Goal: Task Accomplishment & Management: Complete application form

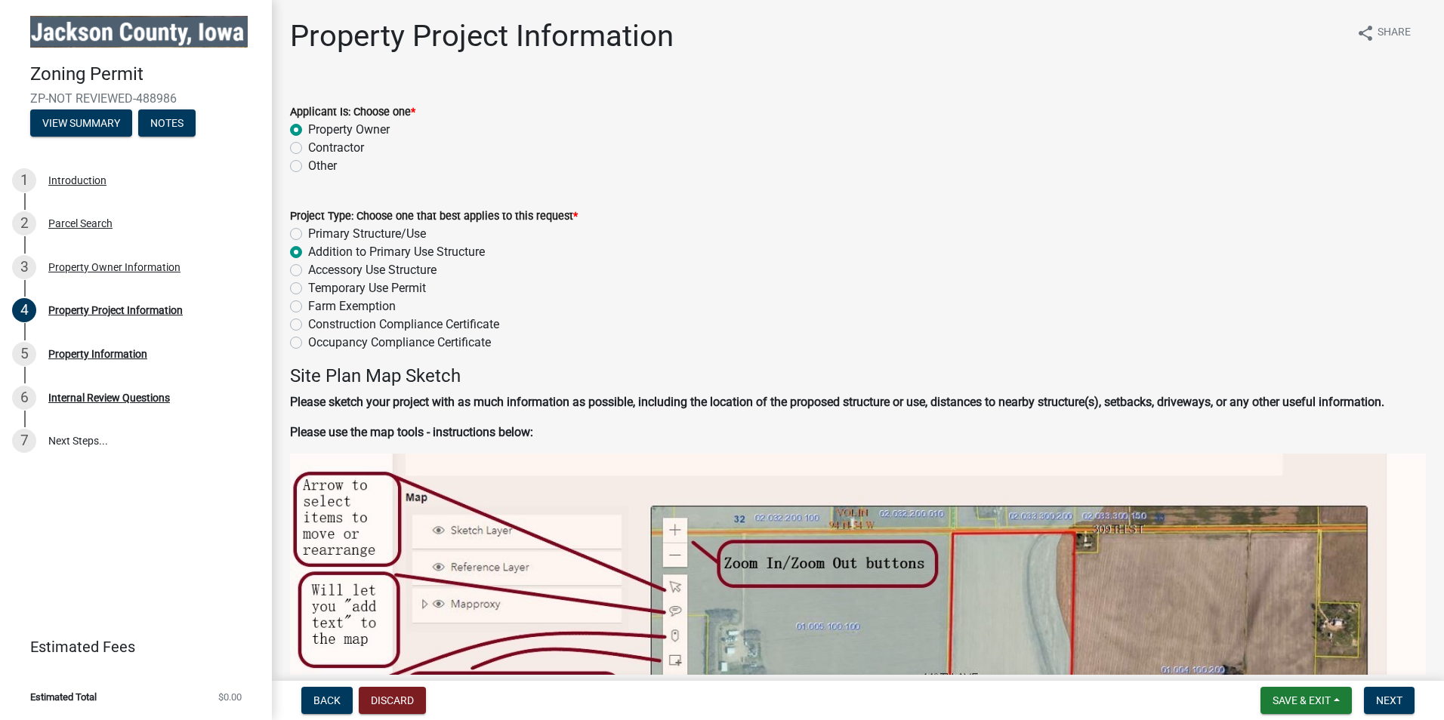
scroll to position [1435, 0]
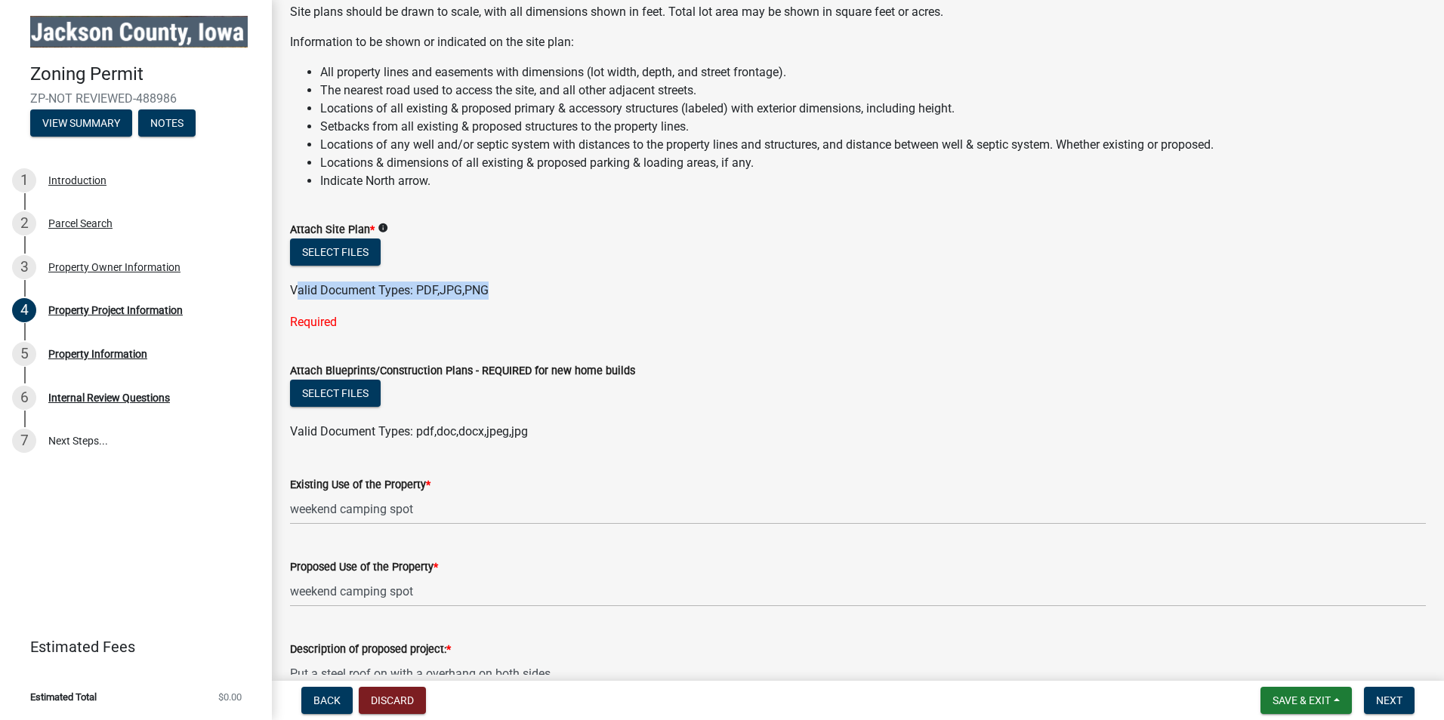
drag, startPoint x: 297, startPoint y: 285, endPoint x: 500, endPoint y: 283, distance: 203.2
click at [500, 283] on div "Valid Document Types: PDF,JPG,PNG" at bounding box center [858, 291] width 1158 height 18
click at [327, 247] on button "Select files" at bounding box center [335, 252] width 91 height 27
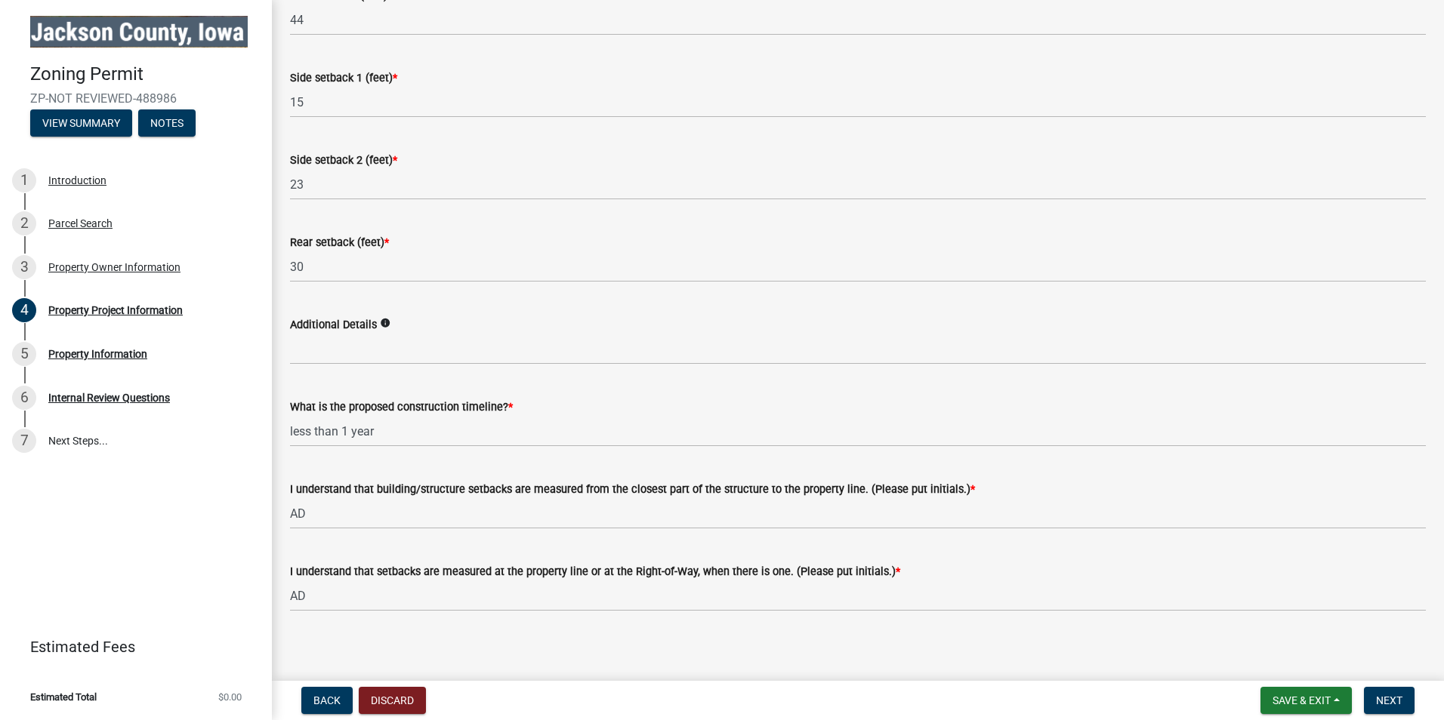
scroll to position [2280, 0]
click at [1383, 707] on span "Next" at bounding box center [1389, 701] width 26 height 12
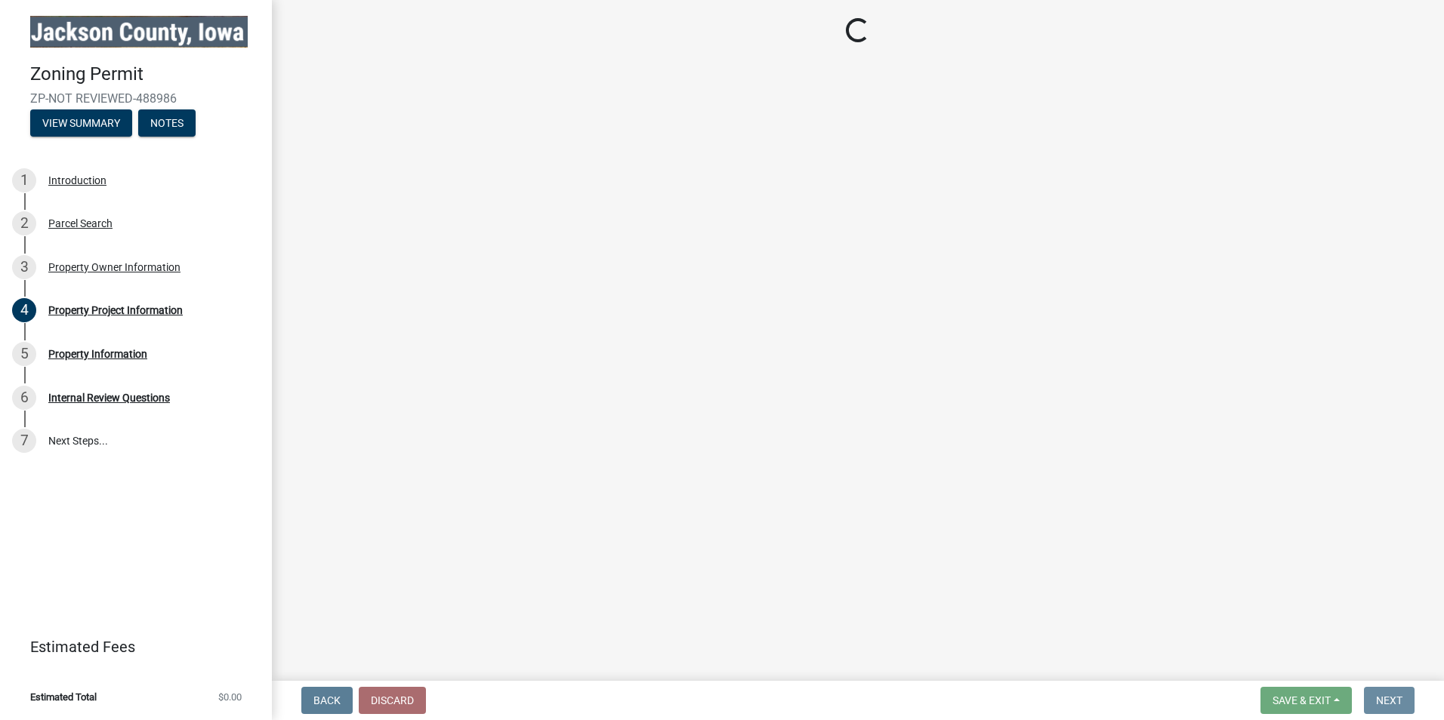
scroll to position [0, 0]
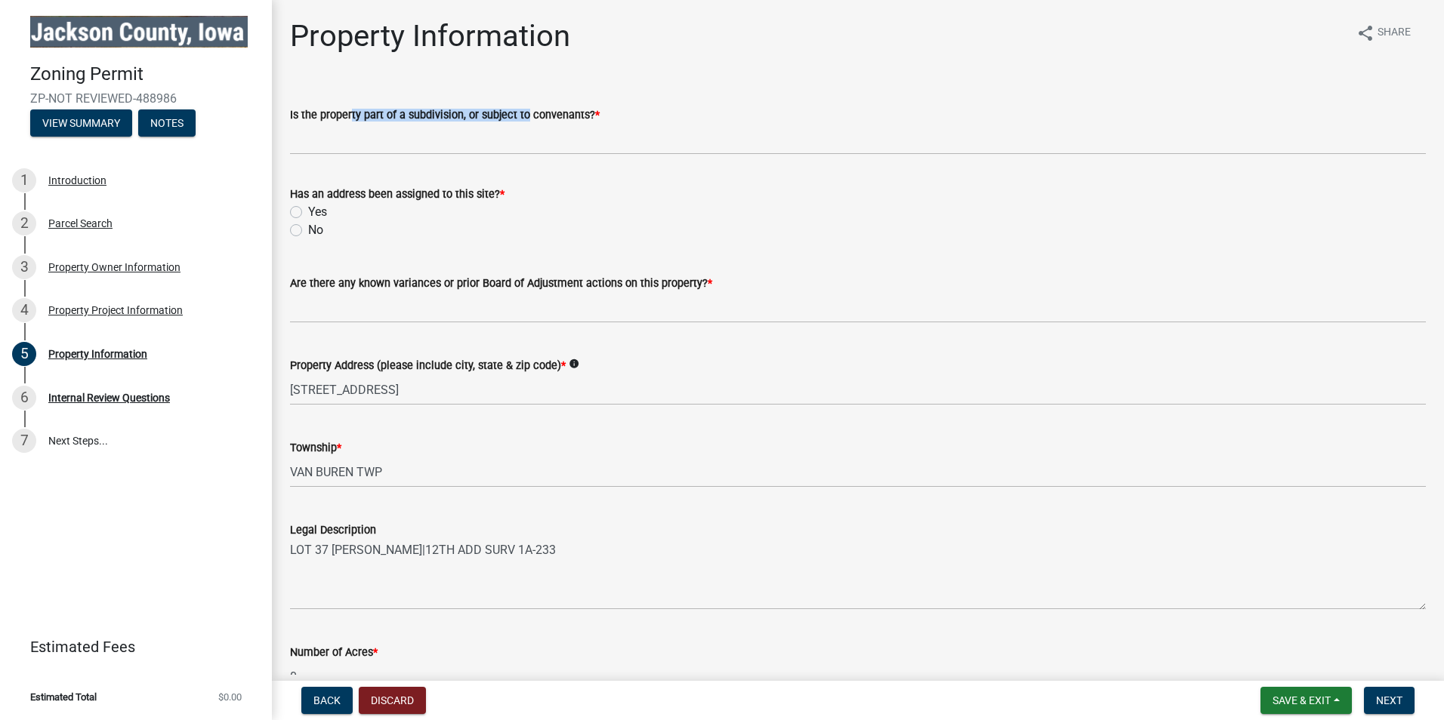
drag, startPoint x: 347, startPoint y: 110, endPoint x: 521, endPoint y: 109, distance: 173.7
click at [521, 110] on label "Is the property part of a subdivision, or subject to convenants? *" at bounding box center [445, 115] width 310 height 11
drag, startPoint x: 521, startPoint y: 109, endPoint x: 652, endPoint y: 119, distance: 131.8
click at [652, 119] on div "Is the property part of a subdivision, or subject to convenants? *" at bounding box center [858, 115] width 1136 height 18
drag, startPoint x: 535, startPoint y: 119, endPoint x: 537, endPoint y: 132, distance: 13.7
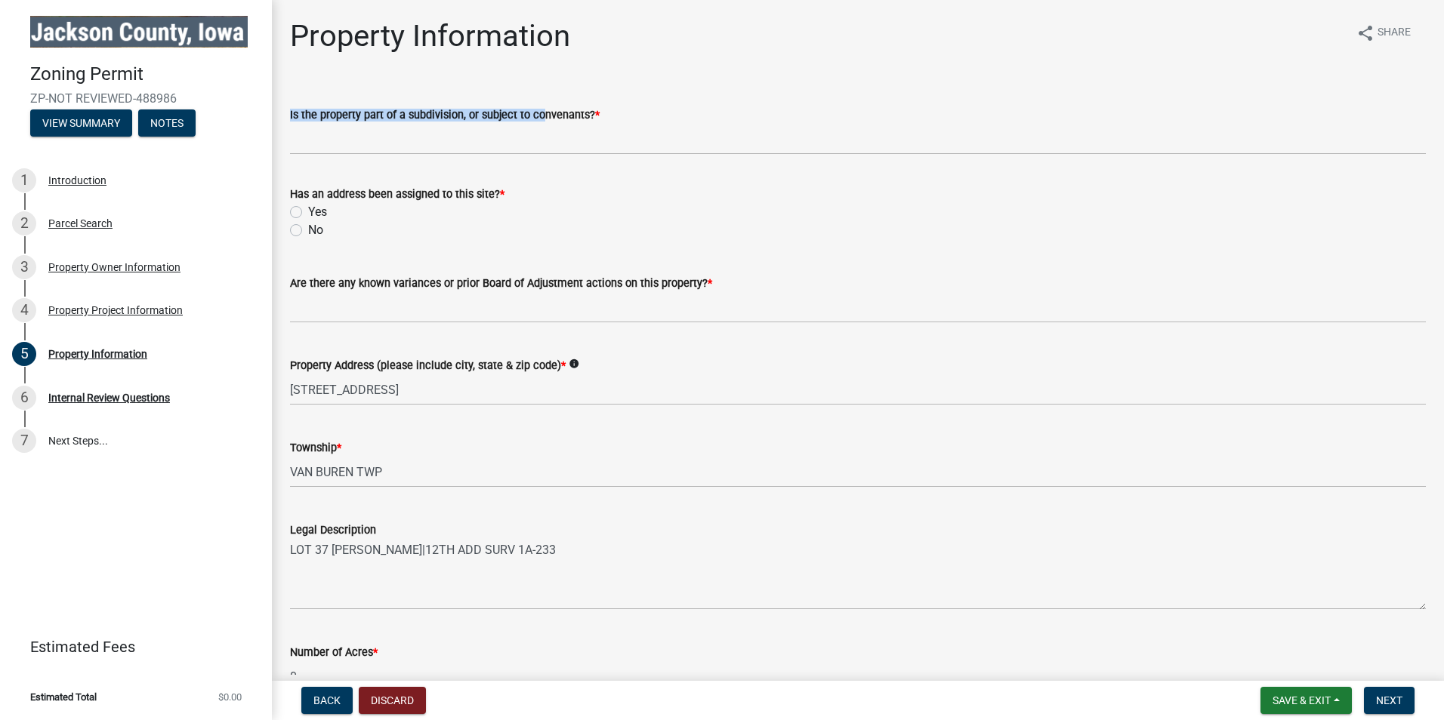
click at [537, 132] on form "Is the property part of a subdivision, or subject to convenants? *" at bounding box center [858, 130] width 1136 height 49
click at [536, 113] on label "Is the property part of a subdivision, or subject to convenants? *" at bounding box center [445, 115] width 310 height 11
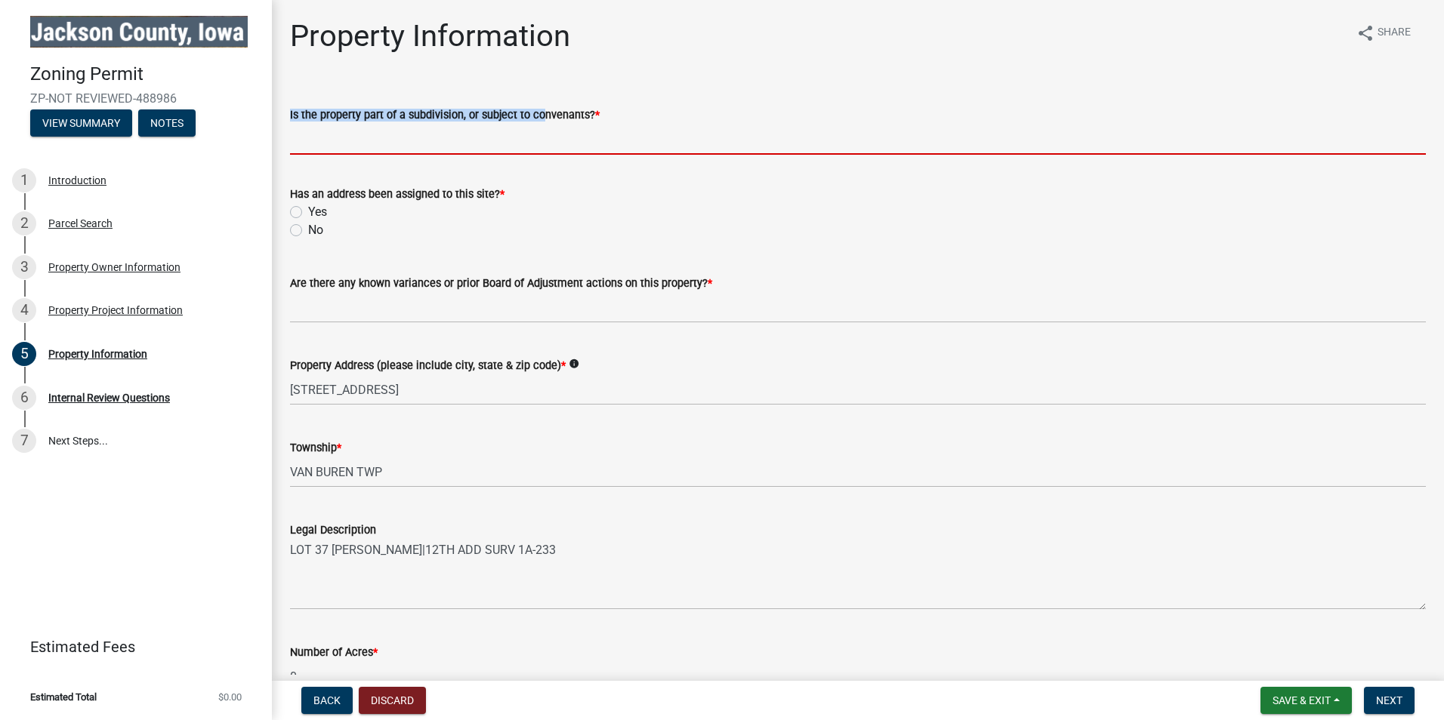
click at [536, 124] on input "Is the property part of a subdivision, or subject to convenants? *" at bounding box center [858, 139] width 1136 height 31
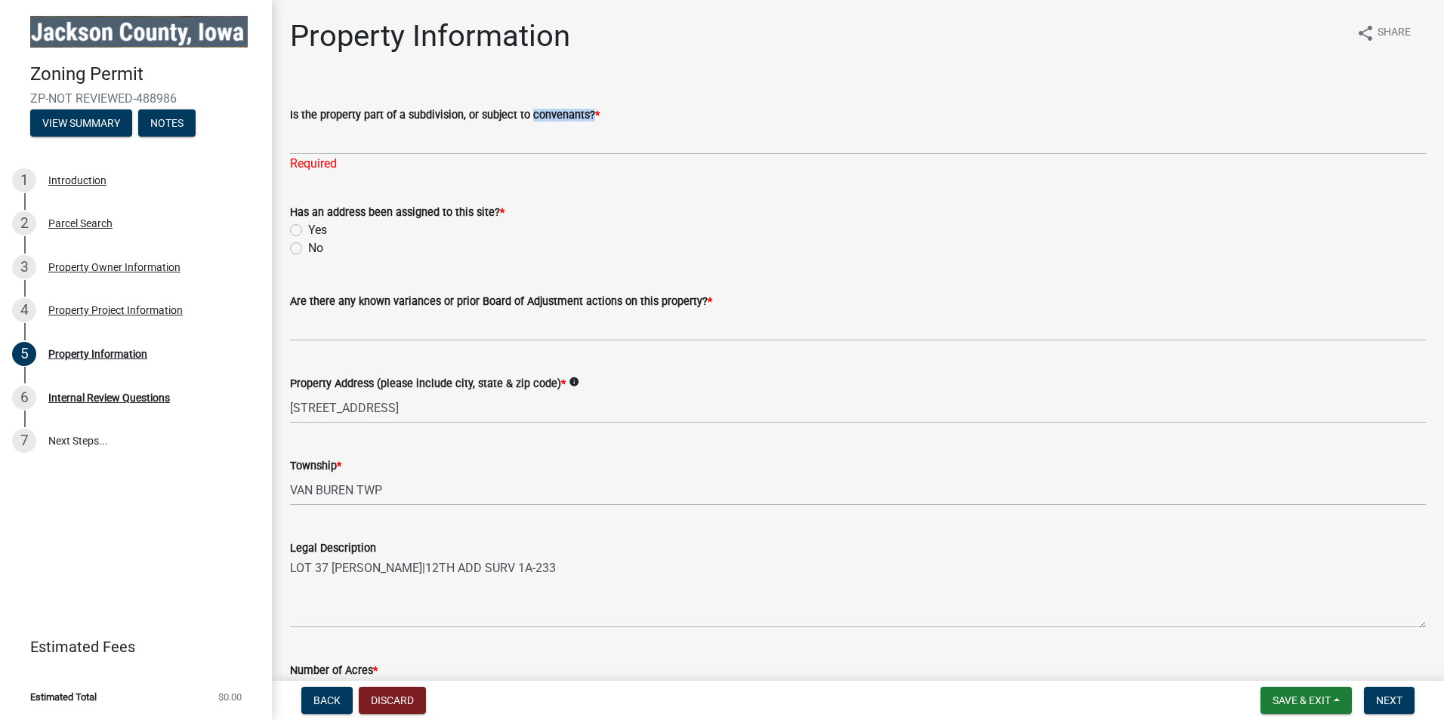
drag, startPoint x: 527, startPoint y: 117, endPoint x: 584, endPoint y: 119, distance: 56.7
click at [584, 119] on label "Is the property part of a subdivision, or subject to convenants? *" at bounding box center [445, 115] width 310 height 11
drag, startPoint x: 584, startPoint y: 119, endPoint x: 567, endPoint y: 116, distance: 17.0
copy label "convenants"
drag, startPoint x: 319, startPoint y: 116, endPoint x: 457, endPoint y: 119, distance: 137.5
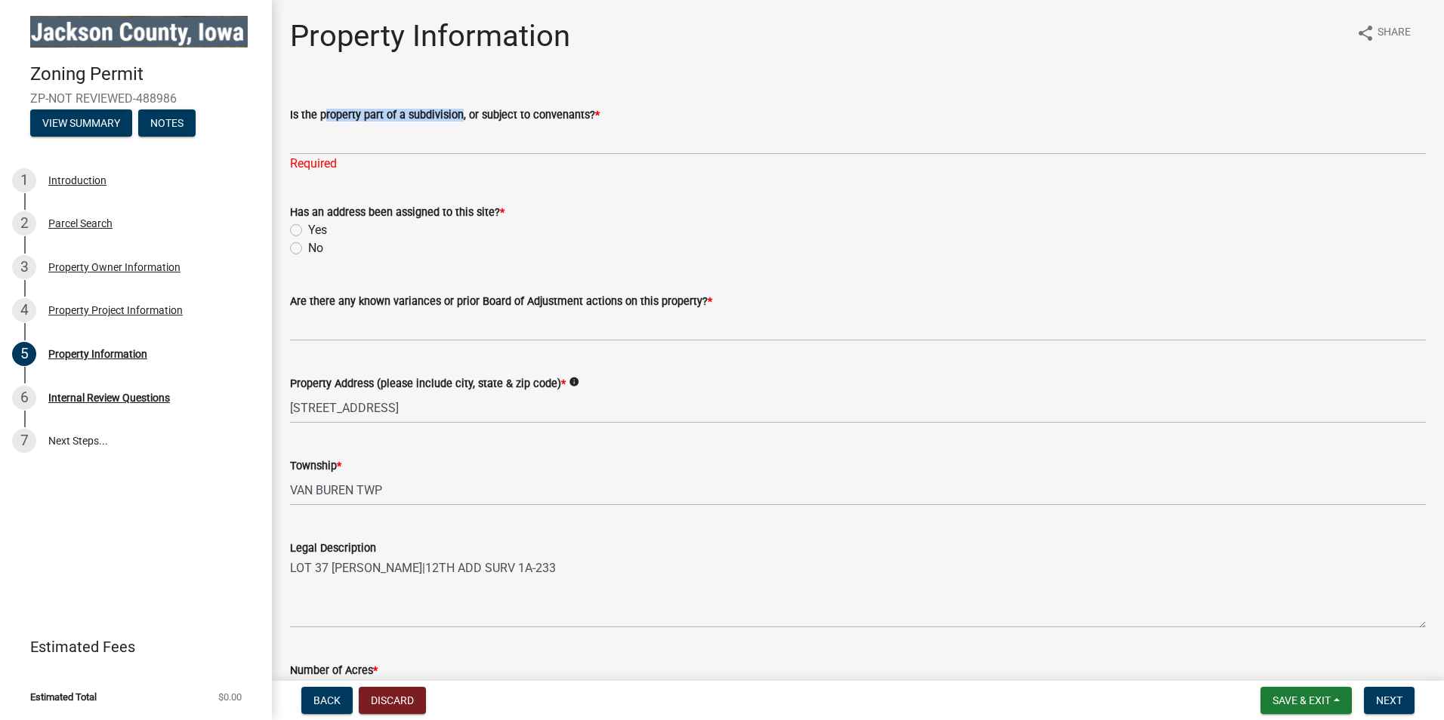
click at [457, 119] on label "Is the property part of a subdivision, or subject to convenants? *" at bounding box center [445, 115] width 310 height 11
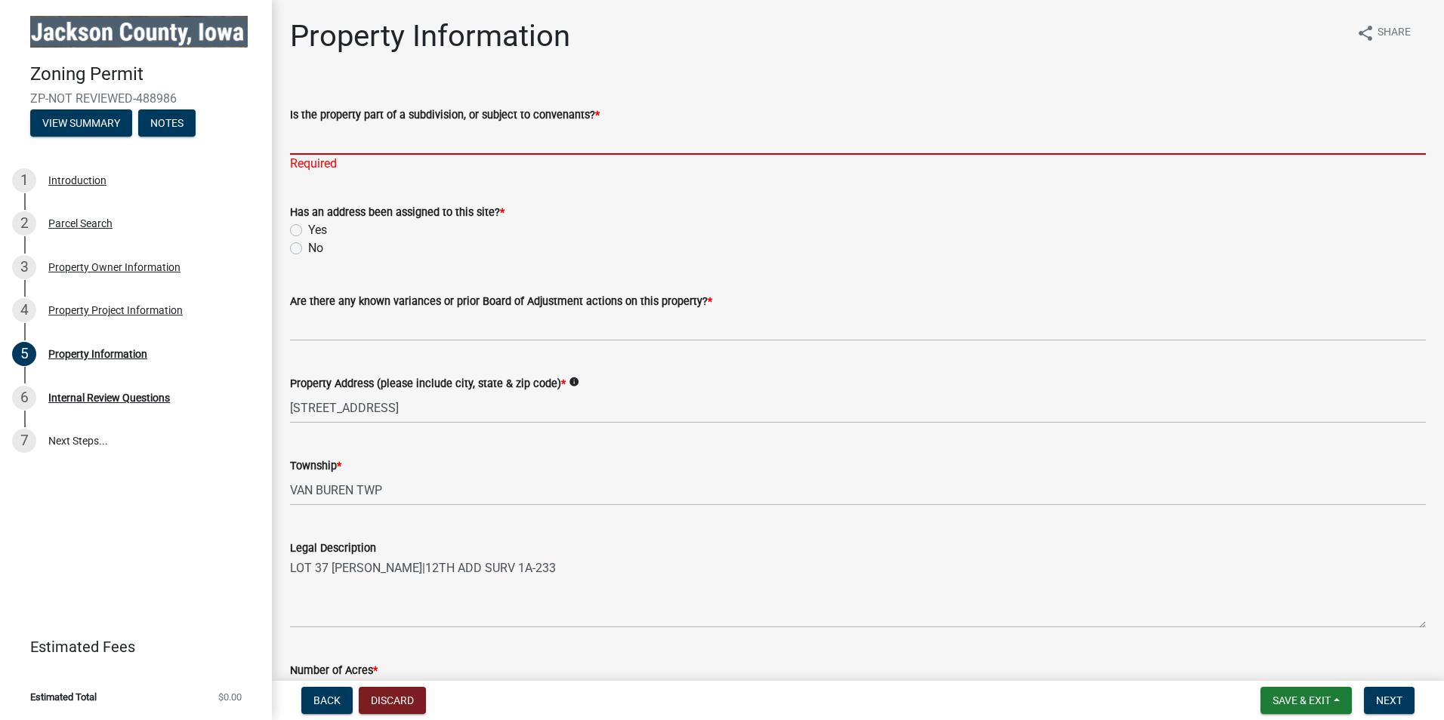
drag, startPoint x: 457, startPoint y: 119, endPoint x: 440, endPoint y: 147, distance: 32.9
click at [440, 147] on input "Is the property part of a subdivision, or subject to convenants? *" at bounding box center [858, 139] width 1136 height 31
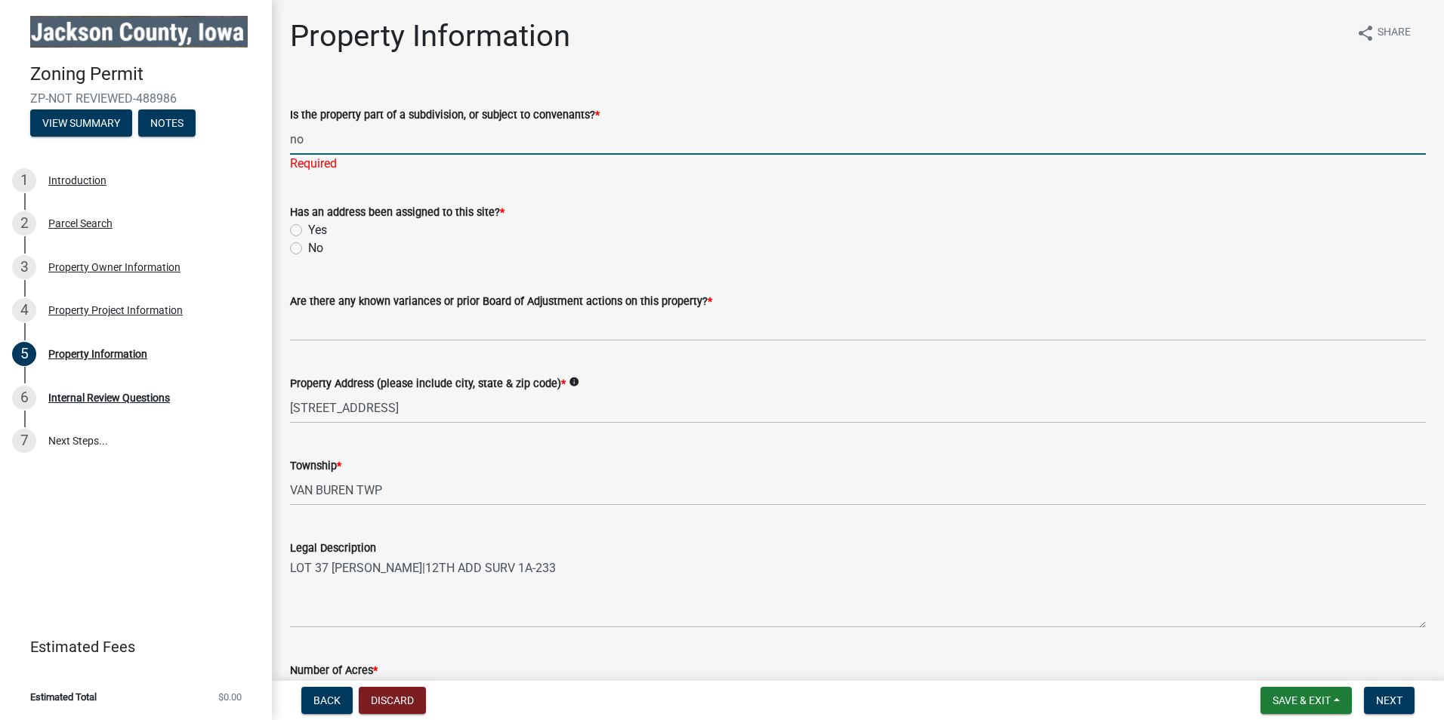
type input "no"
click at [705, 248] on wm-data-entity-input "Has an address been assigned to this site? * Yes No" at bounding box center [858, 228] width 1136 height 86
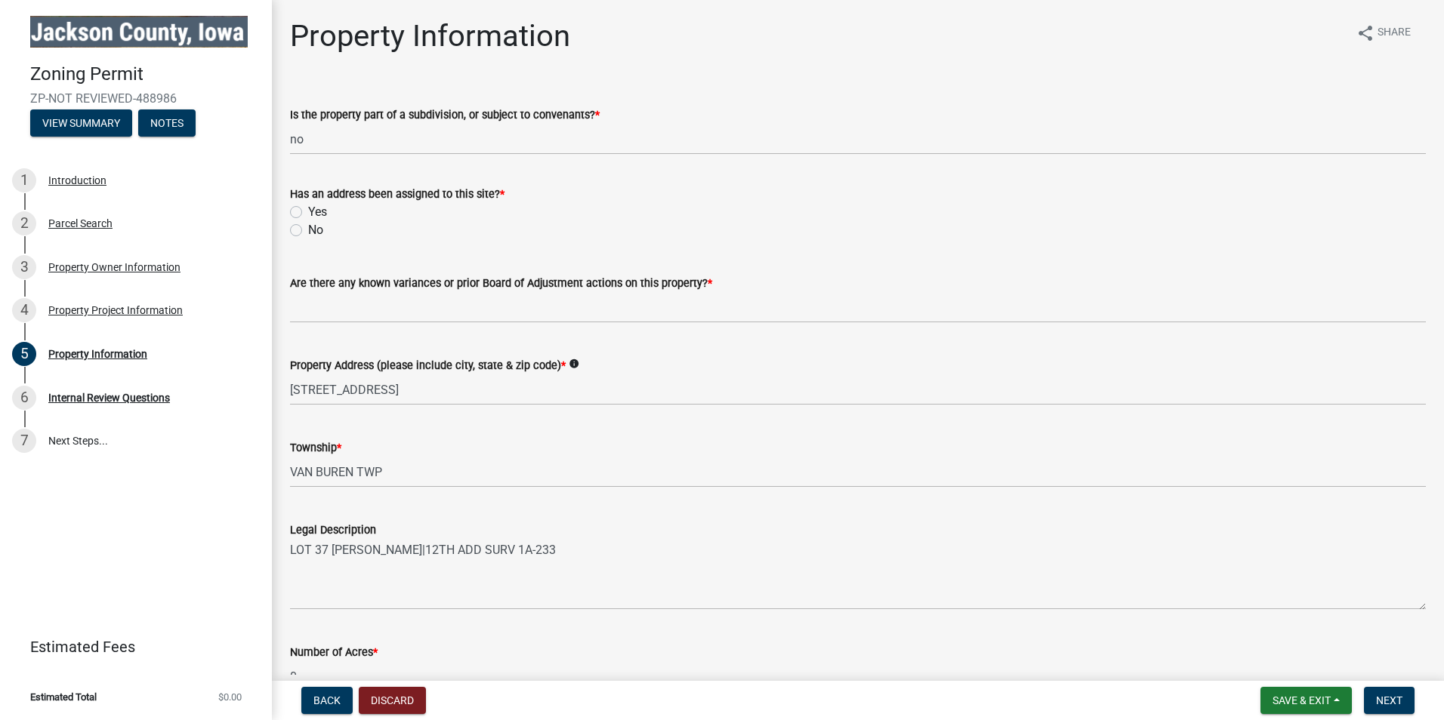
drag, startPoint x: 312, startPoint y: 199, endPoint x: 436, endPoint y: 203, distance: 123.9
click at [436, 203] on div "Has an address been assigned to this site? * Yes No" at bounding box center [858, 212] width 1136 height 54
drag, startPoint x: 436, startPoint y: 203, endPoint x: 416, endPoint y: 214, distance: 22.3
click at [436, 203] on div "Yes" at bounding box center [858, 212] width 1136 height 18
click at [308, 214] on label "Yes" at bounding box center [317, 212] width 19 height 18
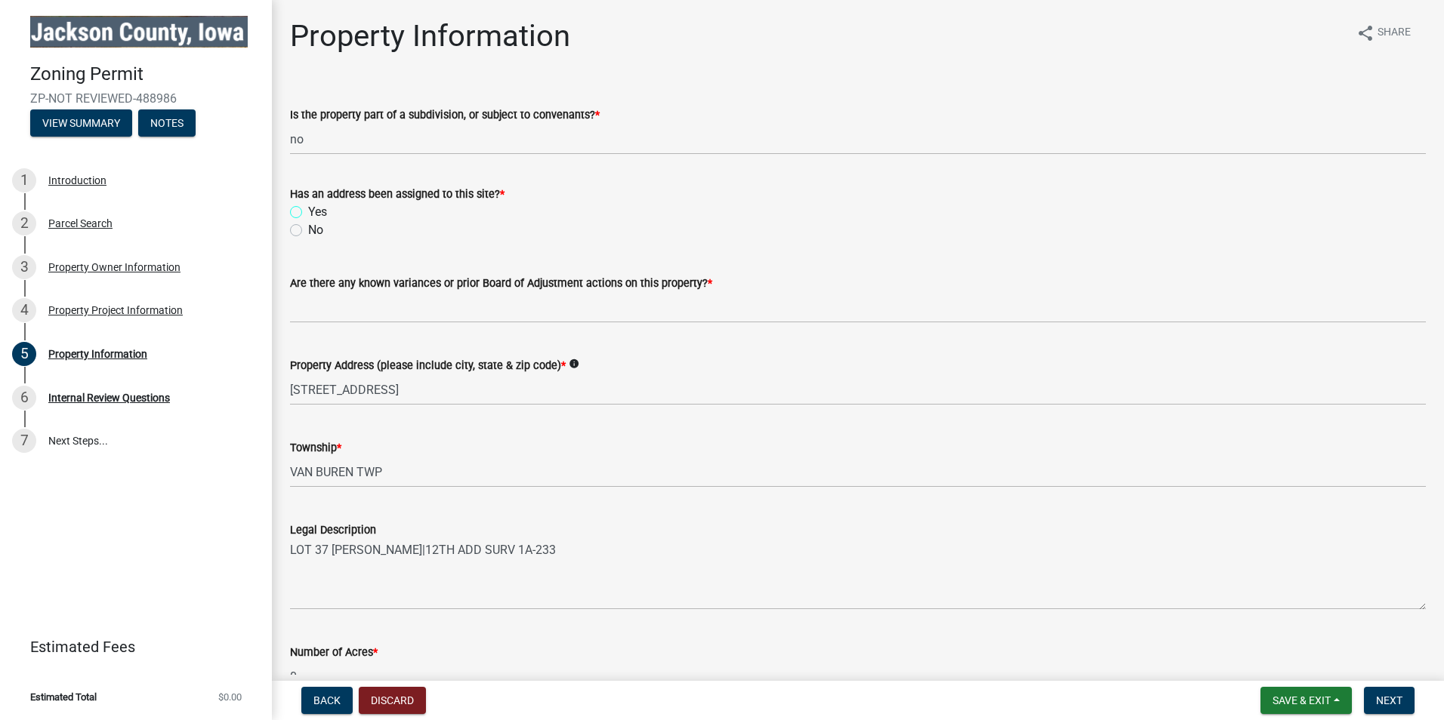
click at [308, 213] on input "Yes" at bounding box center [313, 208] width 10 height 10
radio input "true"
drag, startPoint x: 468, startPoint y: 279, endPoint x: 771, endPoint y: 305, distance: 303.9
click at [771, 305] on form "Are there any known variances or prior Board of Adjustment actions on this prop…" at bounding box center [858, 298] width 1136 height 49
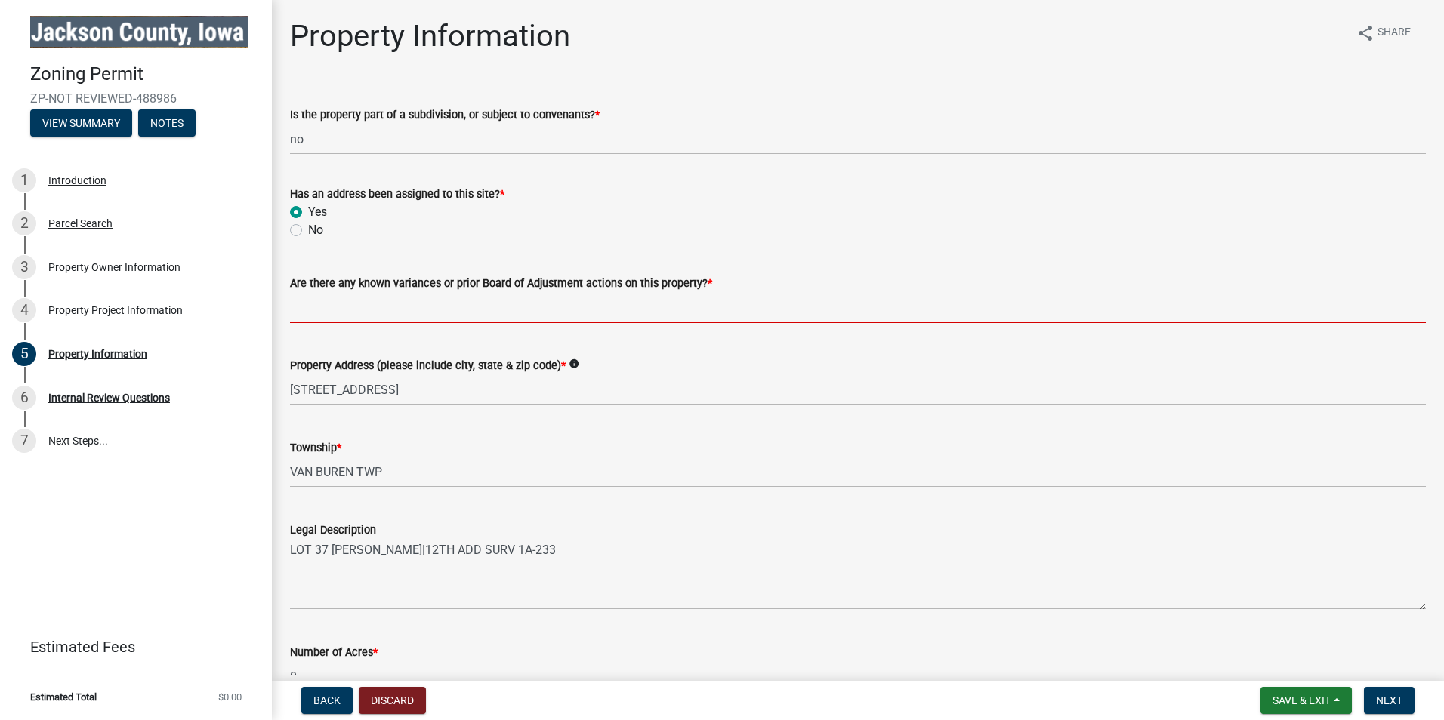
click at [628, 315] on input "Are there any known variances or prior Board of Adjustment actions on this prop…" at bounding box center [858, 307] width 1136 height 31
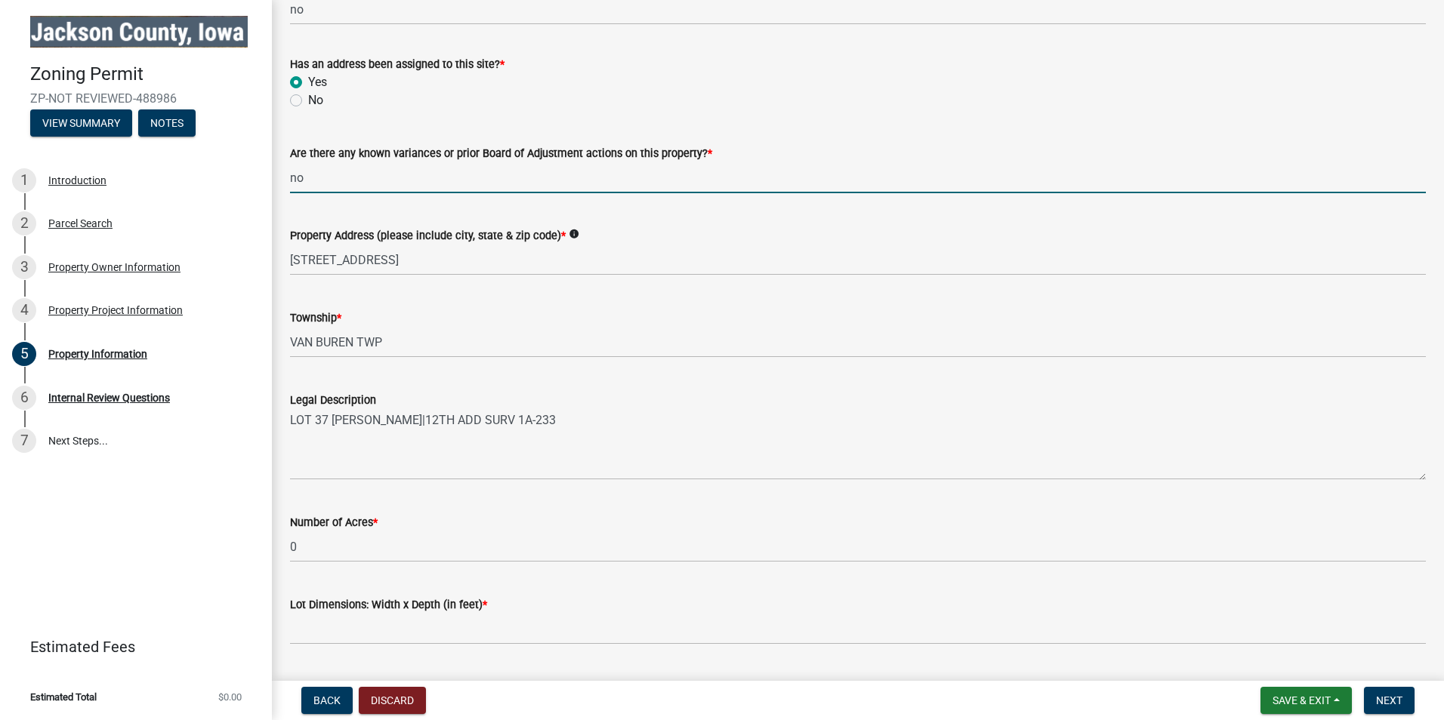
scroll to position [253, 0]
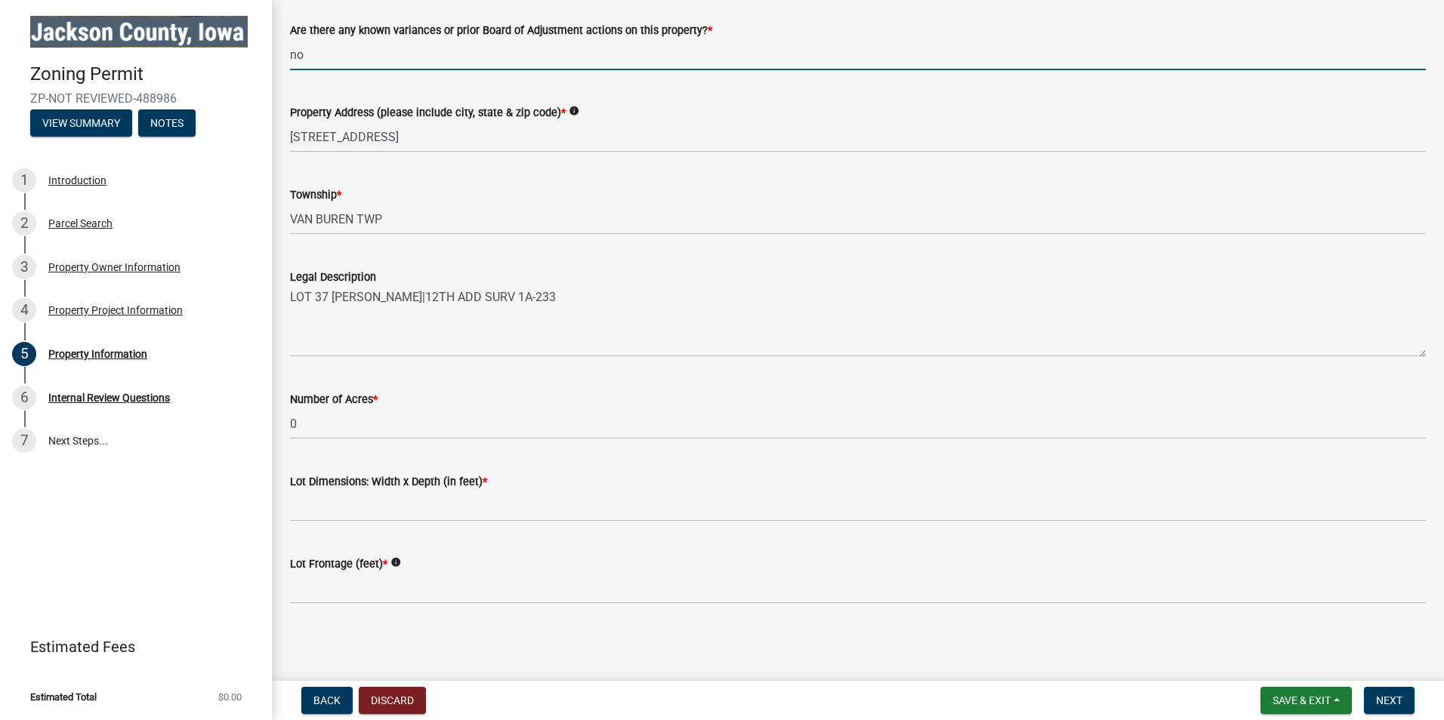
type input "no"
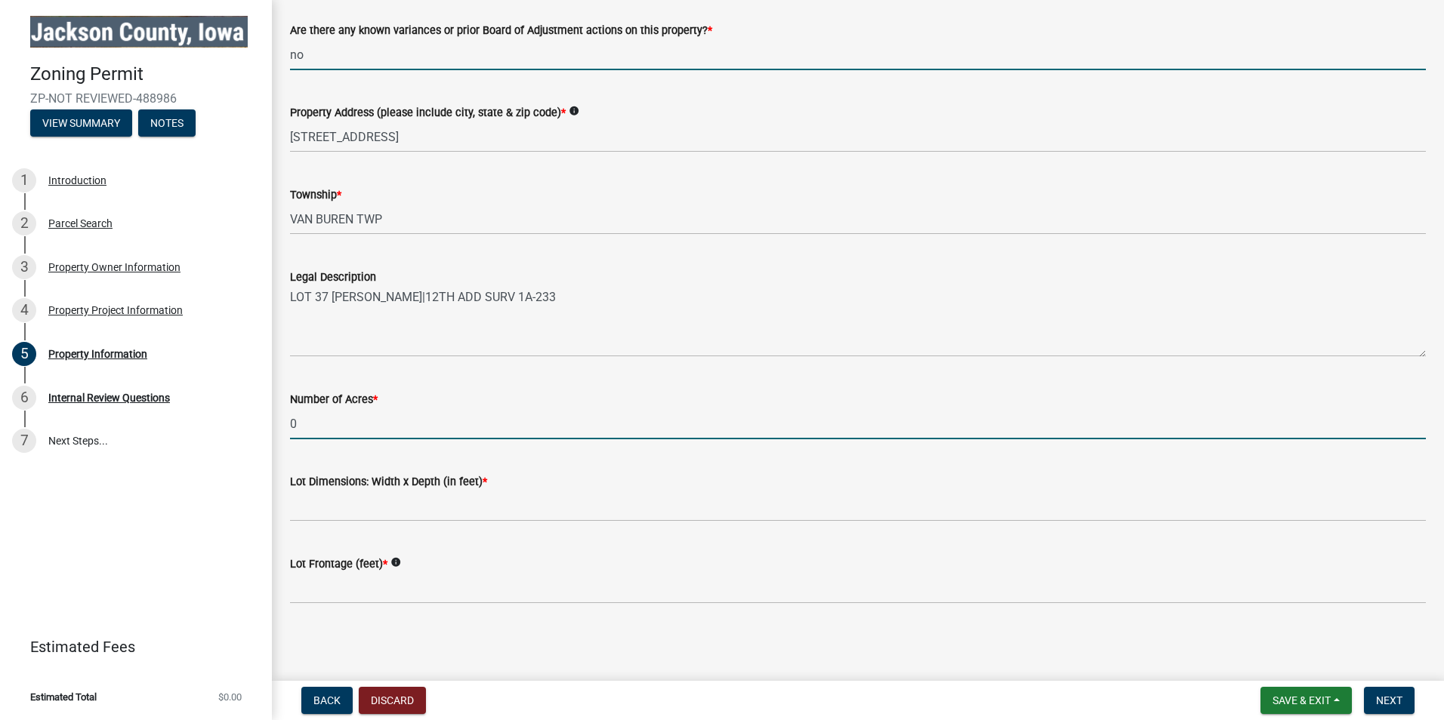
click at [399, 429] on input "0" at bounding box center [858, 424] width 1136 height 31
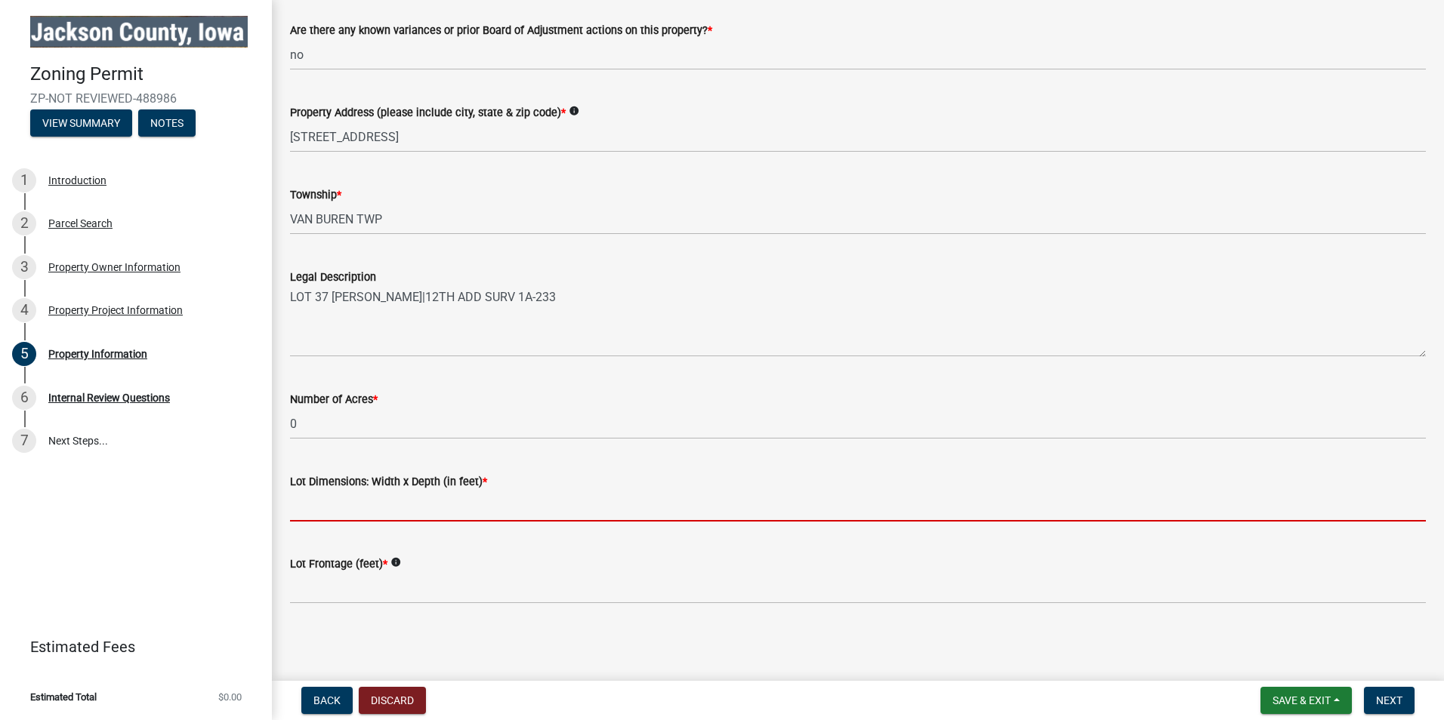
click at [387, 507] on input "Lot Dimensions: Width x Depth (in feet) *" at bounding box center [858, 506] width 1136 height 31
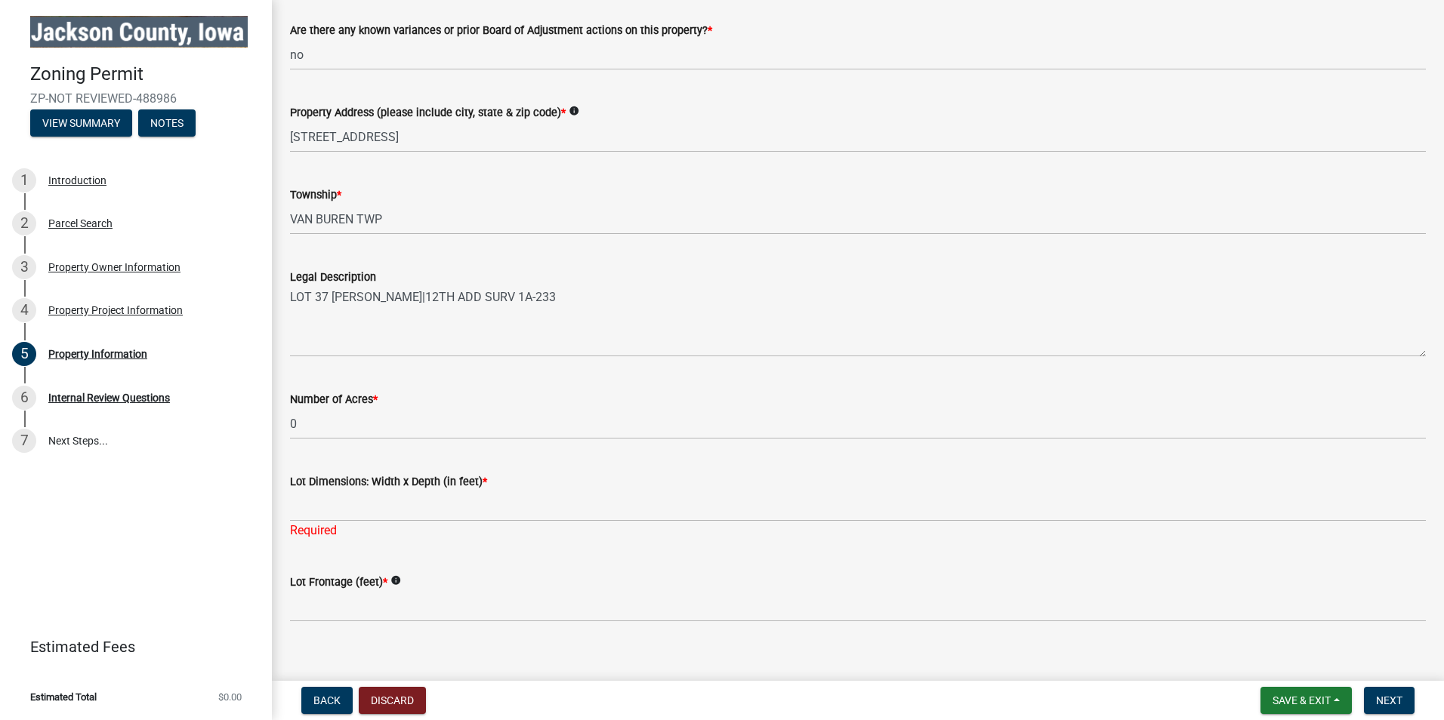
click at [398, 561] on div "Lot Frontage (feet) * info" at bounding box center [858, 587] width 1136 height 70
click at [393, 579] on icon "info" at bounding box center [395, 580] width 11 height 11
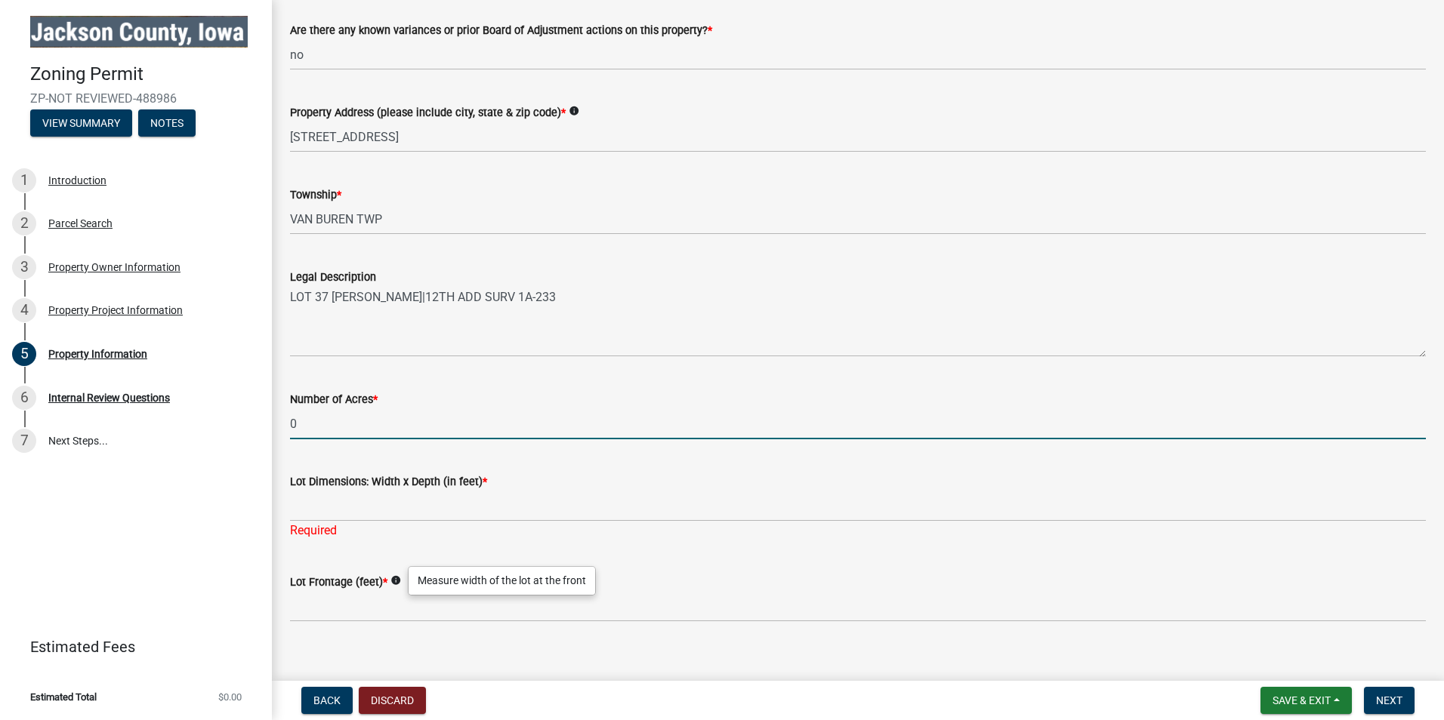
click at [408, 416] on input "0" at bounding box center [858, 424] width 1136 height 31
drag, startPoint x: 325, startPoint y: 425, endPoint x: 187, endPoint y: 413, distance: 138.7
click at [193, 415] on div "Zoning Permit ZP-NOT REVIEWED-488986 View Summary Notes 1 Introduction 2 Parcel…" at bounding box center [722, 360] width 1444 height 720
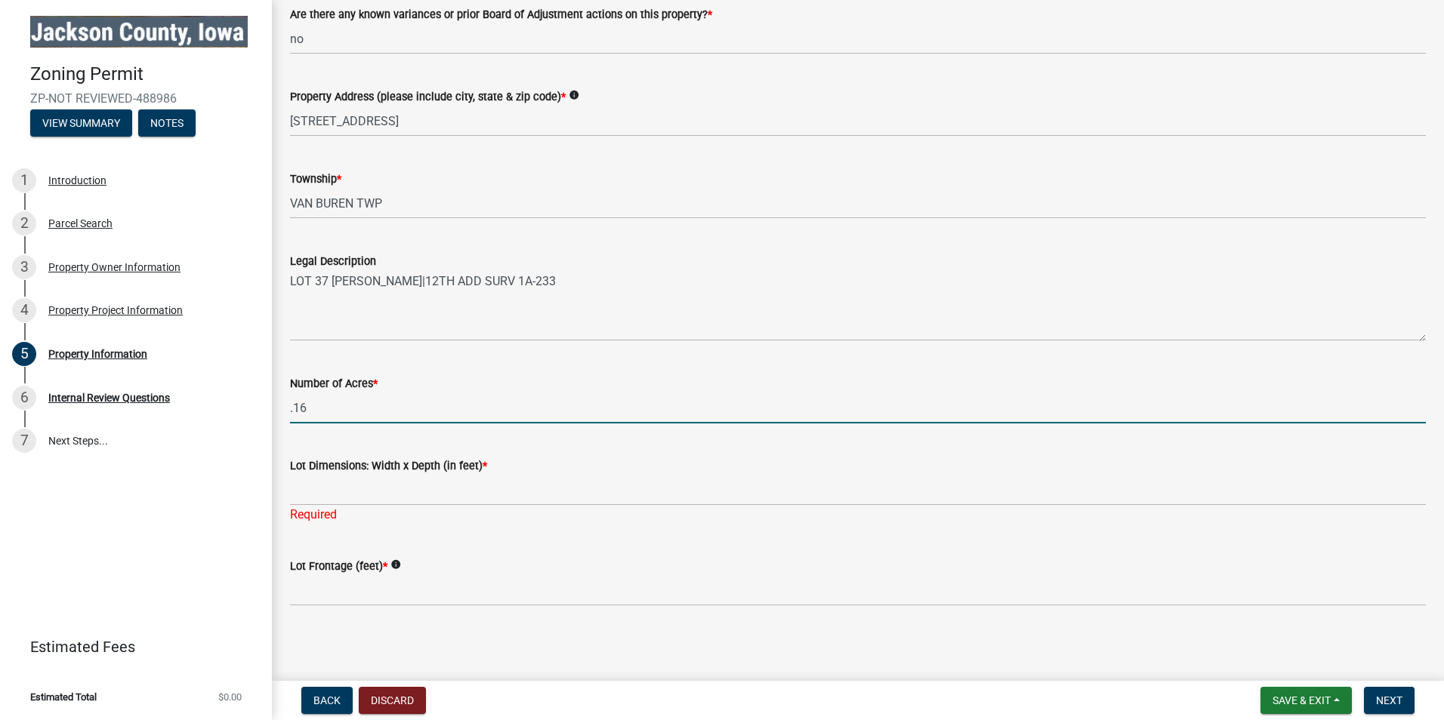
scroll to position [271, 0]
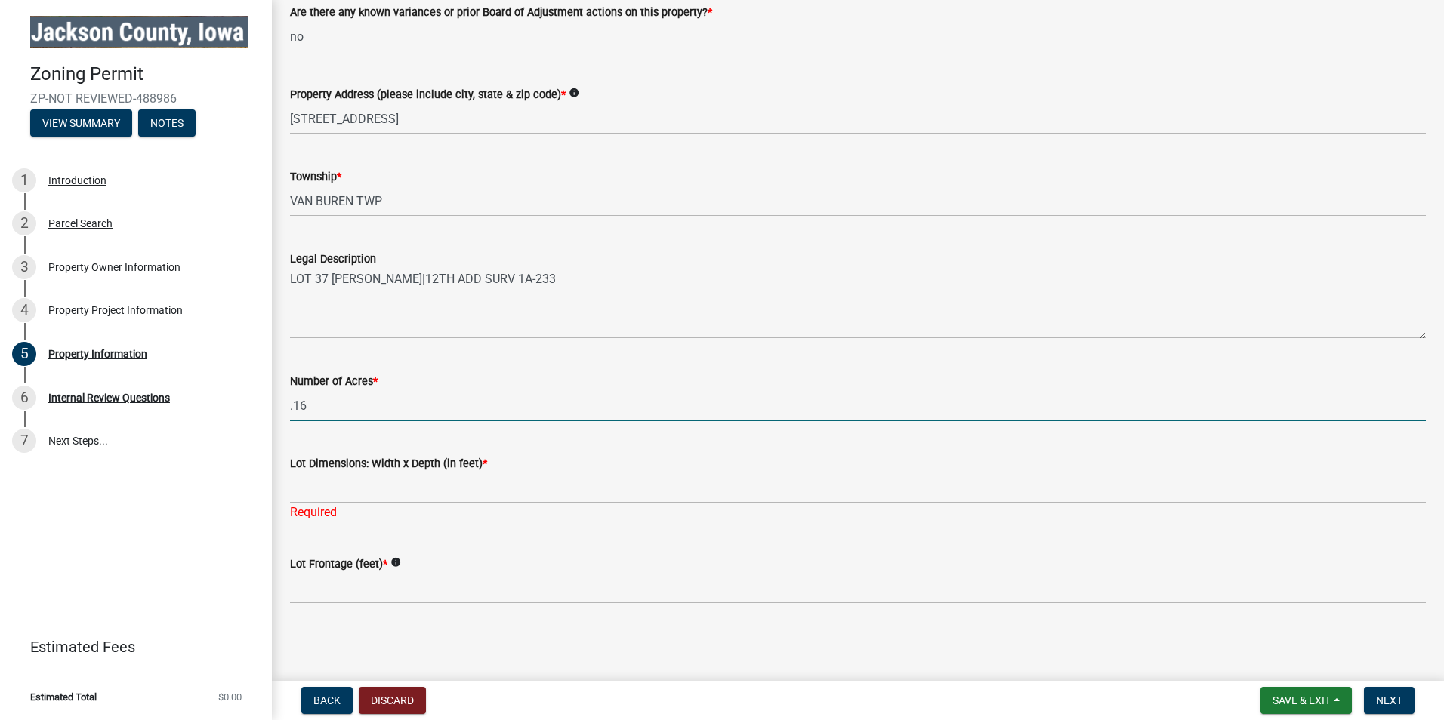
type input ".16"
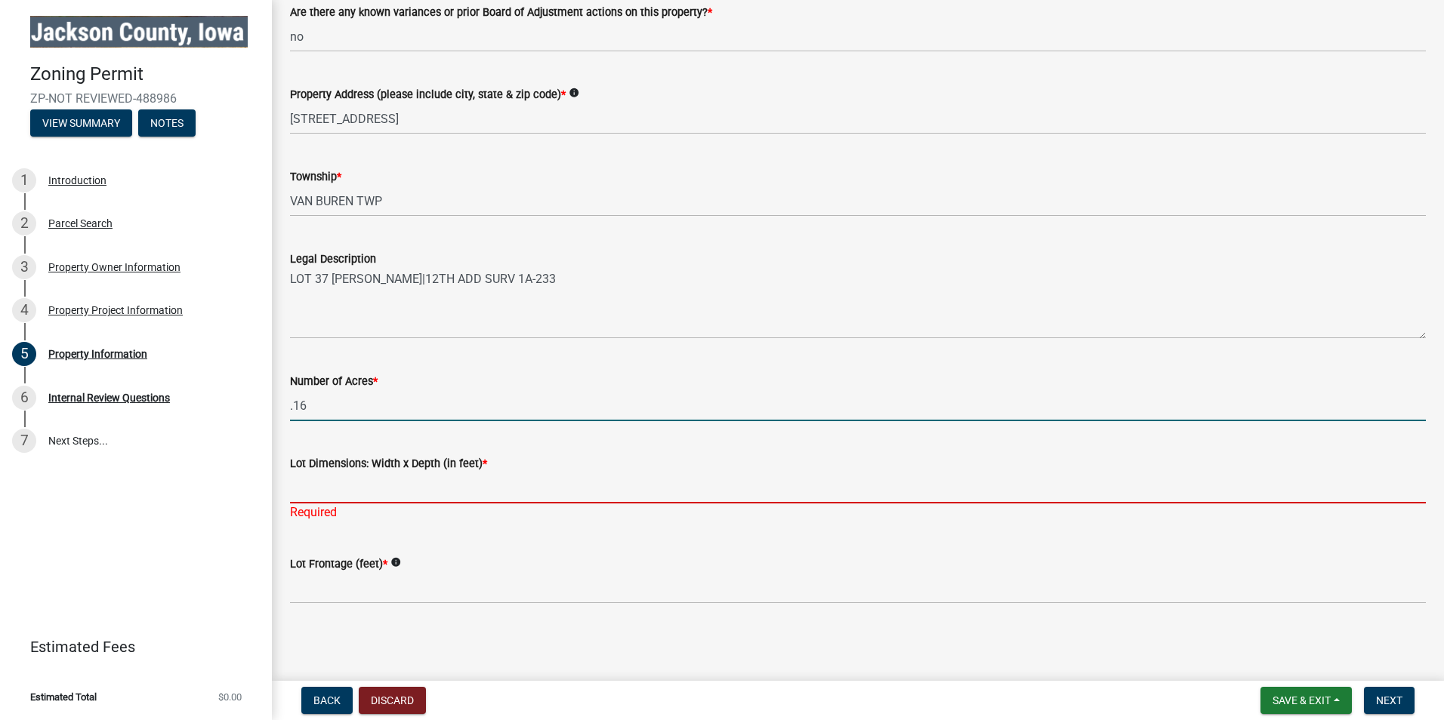
click at [337, 489] on input "Lot Dimensions: Width x Depth (in feet) *" at bounding box center [858, 488] width 1136 height 31
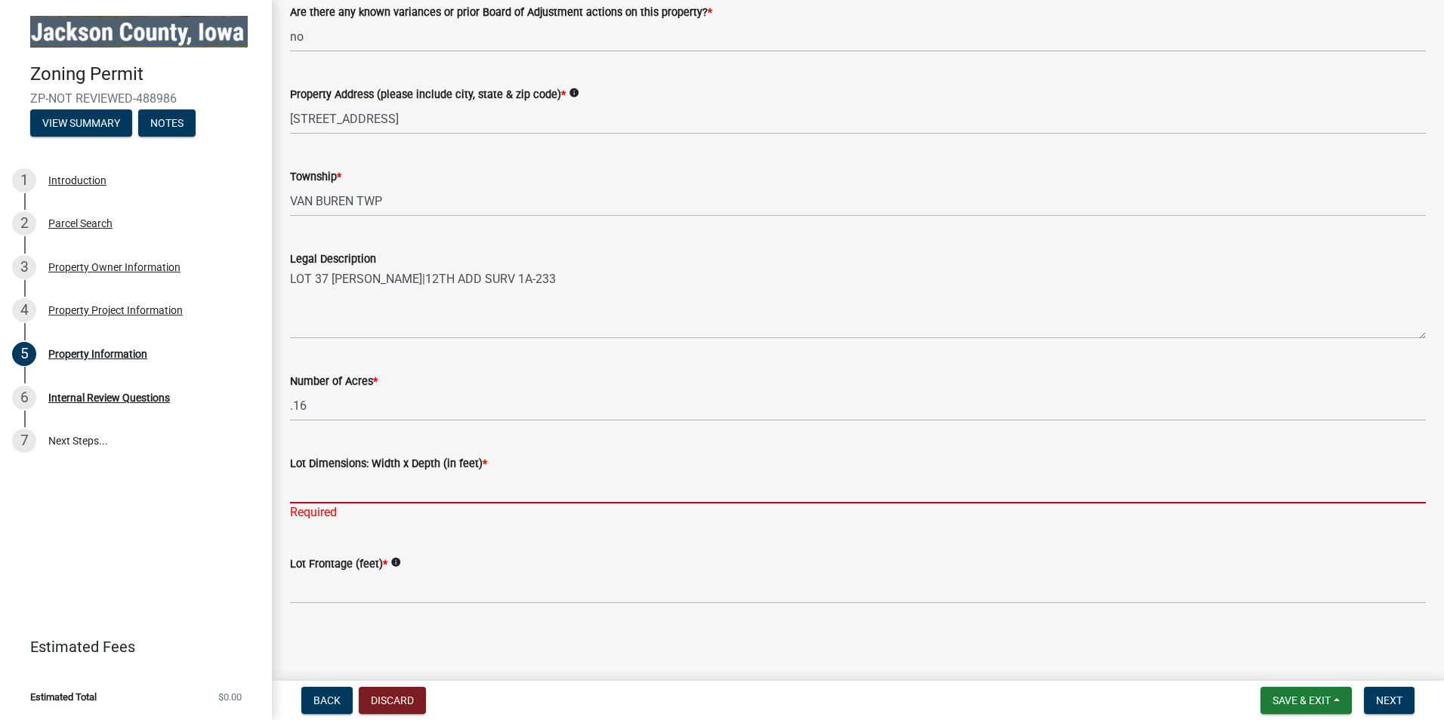
click at [360, 490] on input "Lot Dimensions: Width x Depth (in feet) *" at bounding box center [858, 488] width 1136 height 31
paste input "75.00 x 90.00"
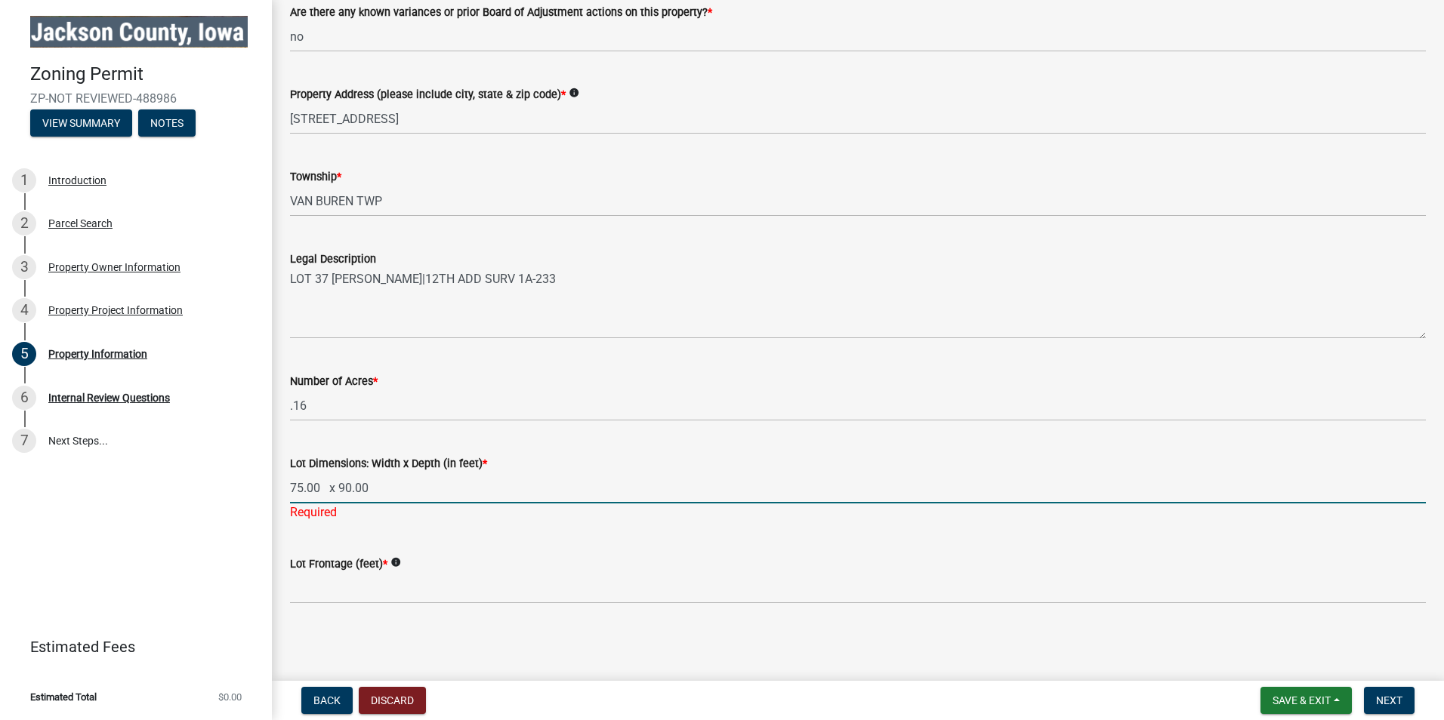
type input "75.00 x 90.00"
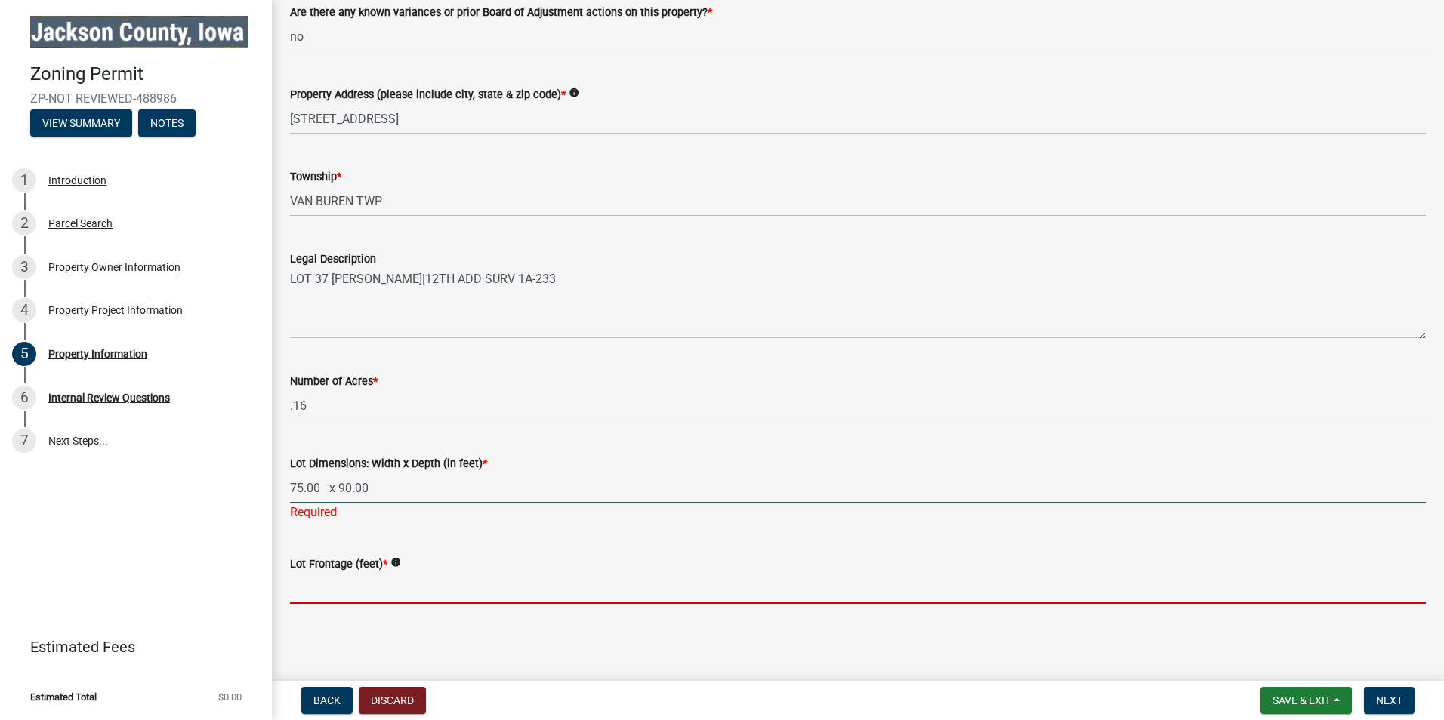
click at [395, 595] on input "Lot Frontage (feet) *" at bounding box center [858, 588] width 1136 height 31
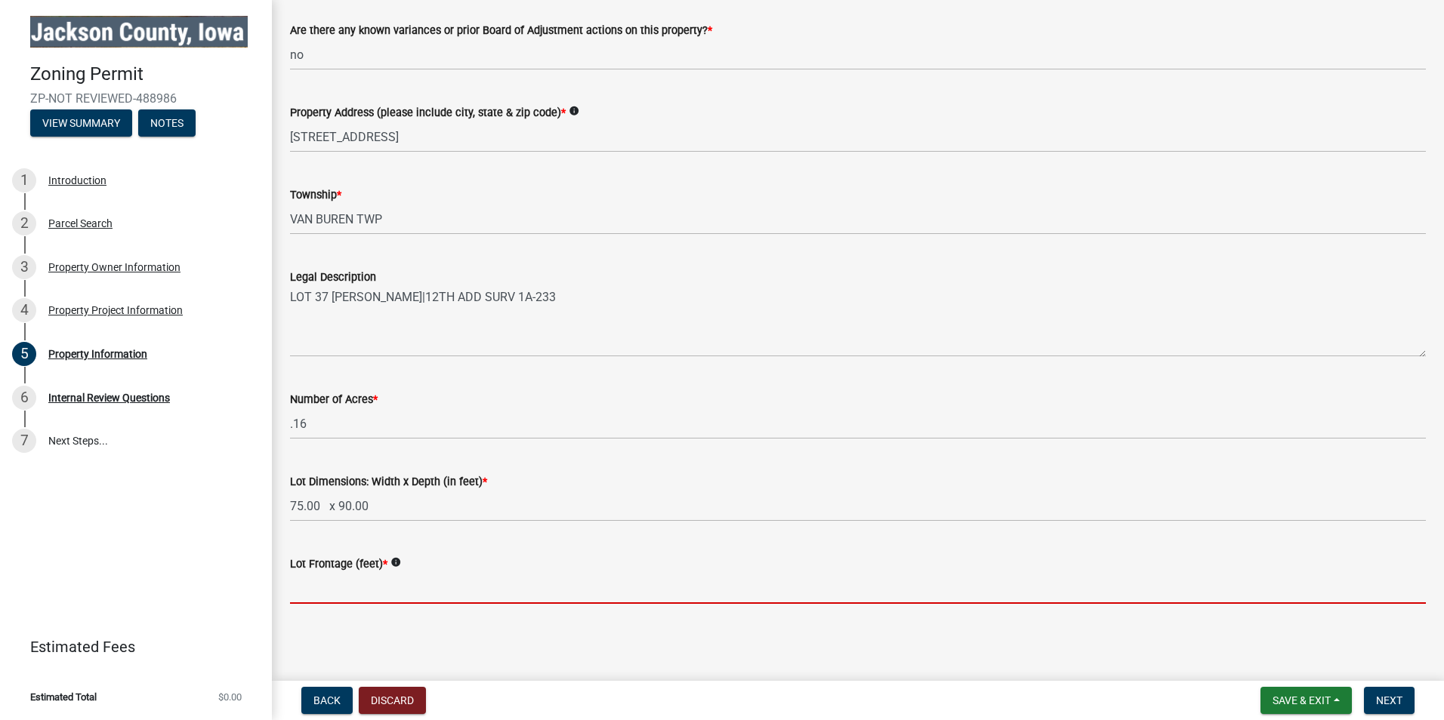
scroll to position [253, 0]
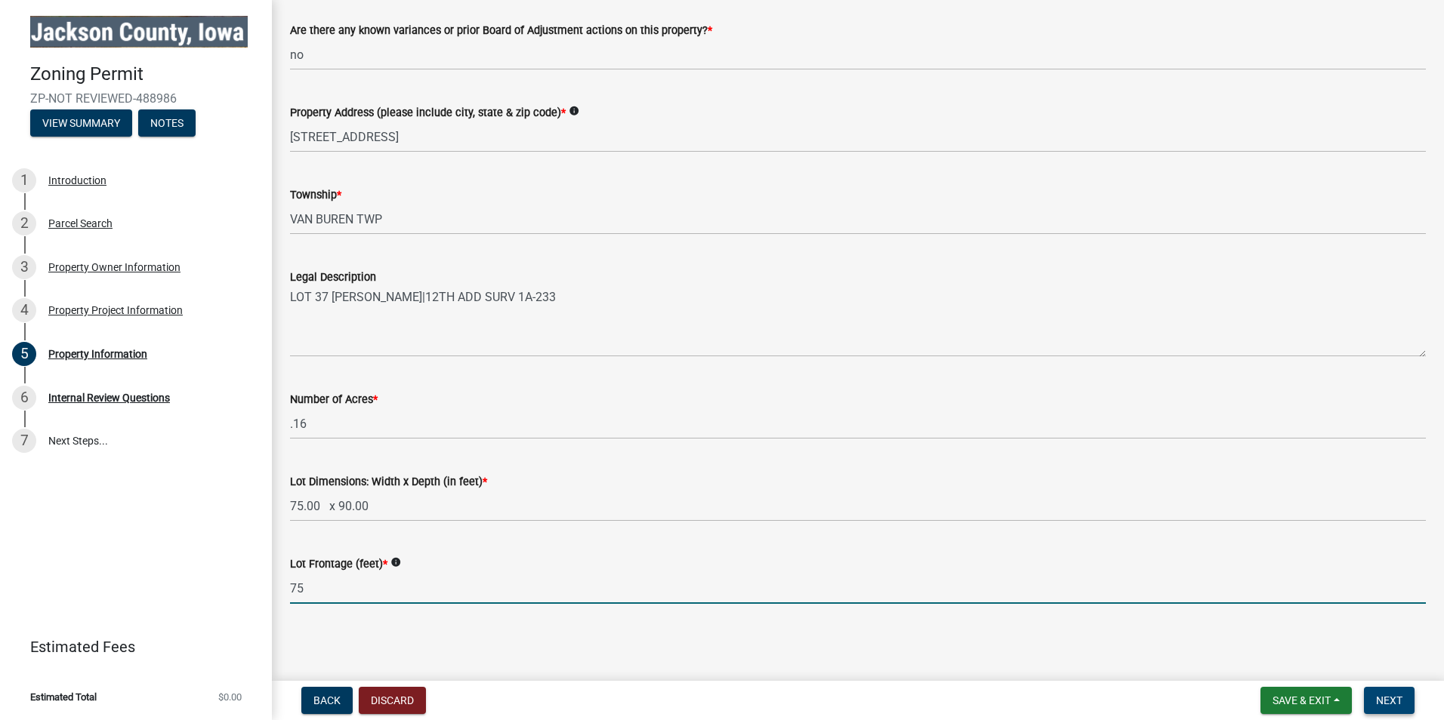
type input "75"
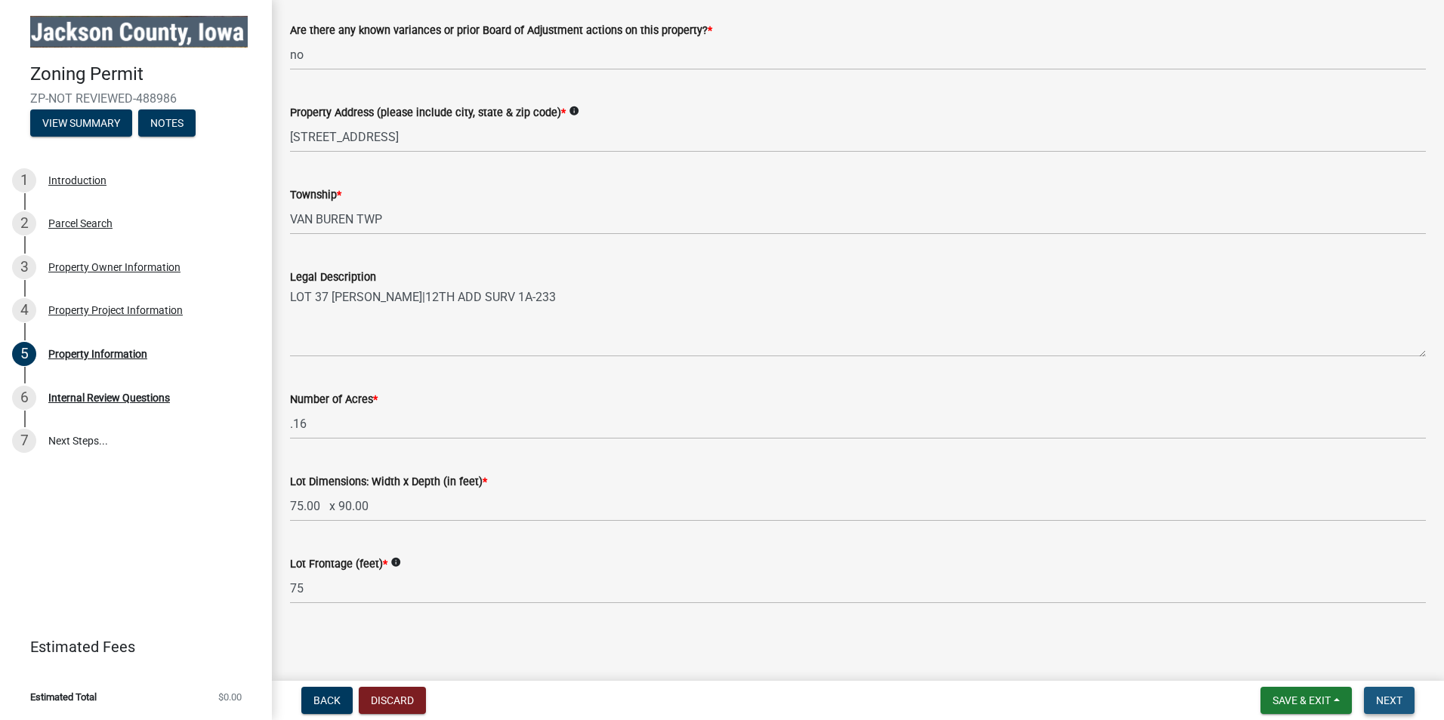
click at [1406, 707] on button "Next" at bounding box center [1389, 700] width 51 height 27
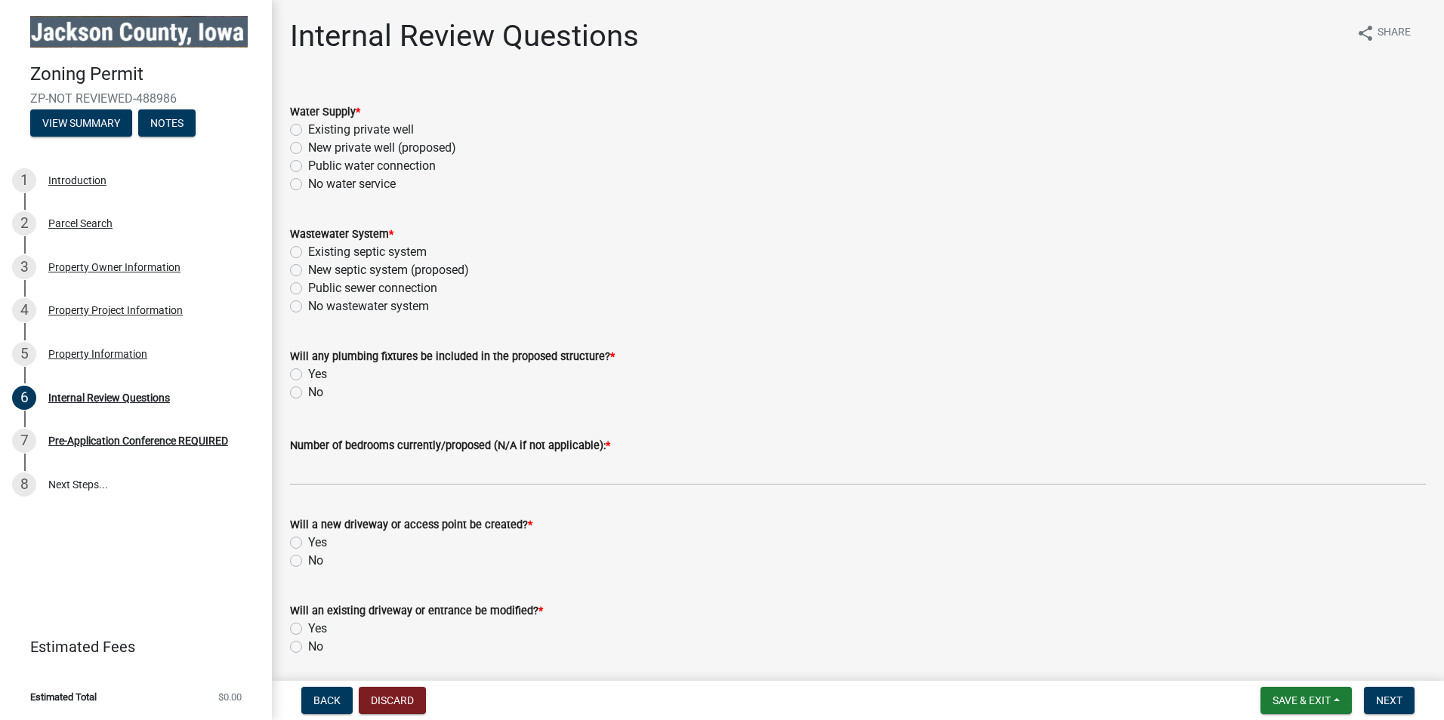
click at [308, 131] on label "Existing private well" at bounding box center [361, 130] width 106 height 18
click at [308, 131] on input "Existing private well" at bounding box center [313, 126] width 10 height 10
radio input "true"
click at [308, 293] on label "Public sewer connection" at bounding box center [372, 288] width 129 height 18
click at [308, 289] on input "Public sewer connection" at bounding box center [313, 284] width 10 height 10
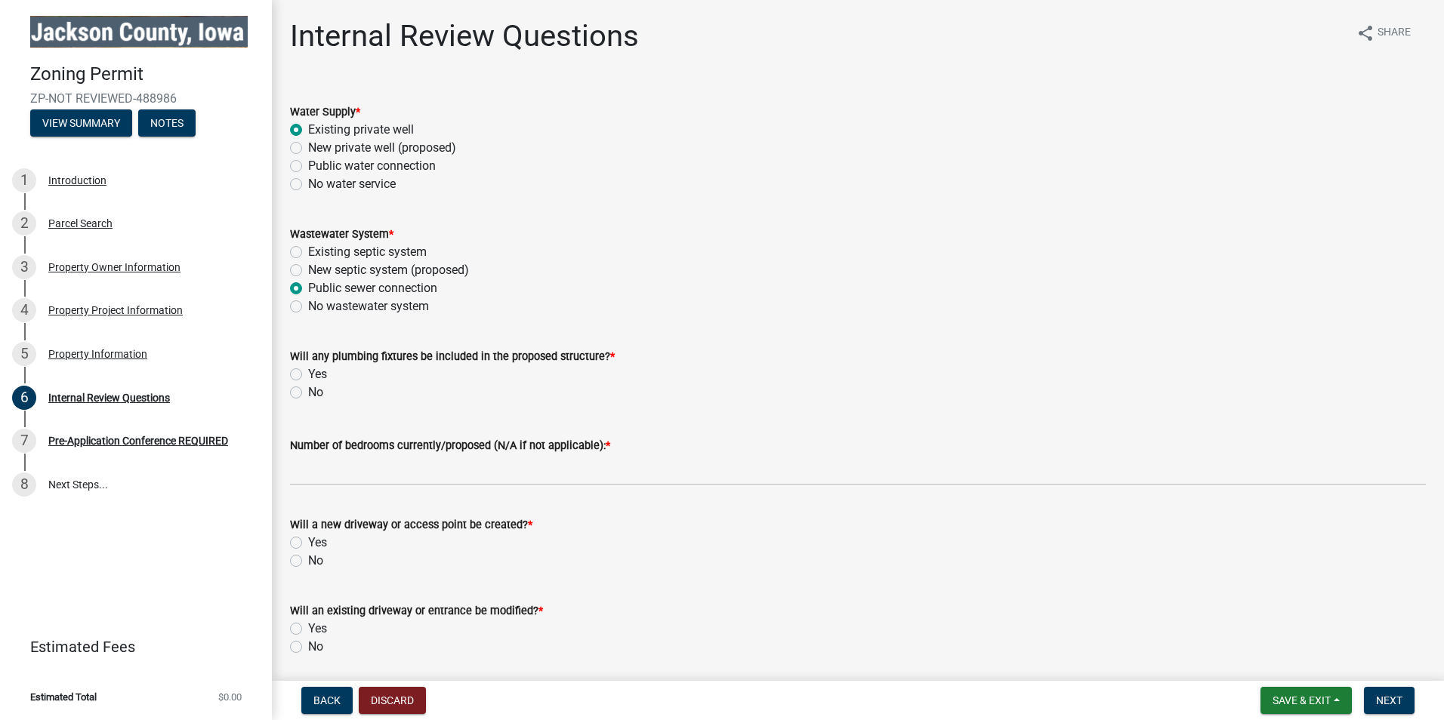
radio input "true"
click at [308, 390] on label "No" at bounding box center [315, 393] width 15 height 18
click at [308, 390] on input "No" at bounding box center [313, 389] width 10 height 10
radio input "true"
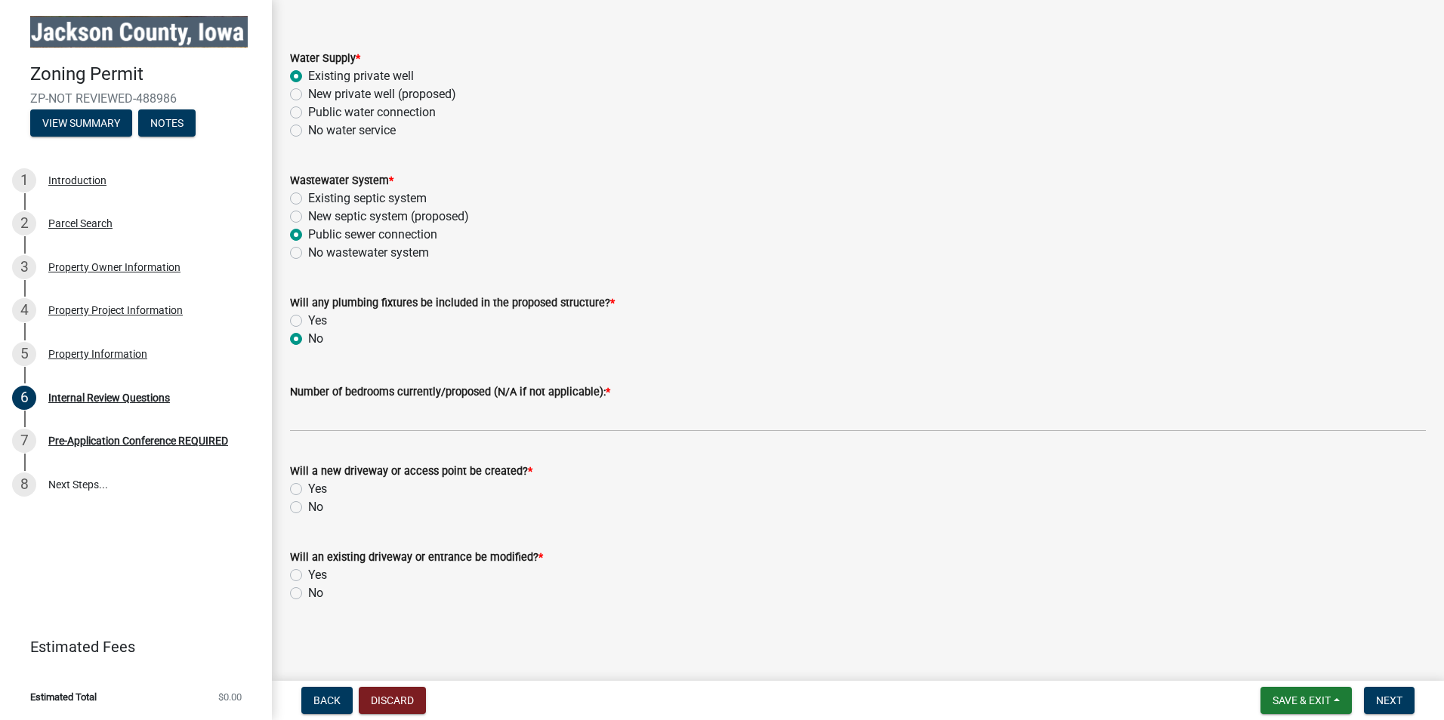
click at [308, 507] on label "No" at bounding box center [315, 507] width 15 height 18
click at [308, 507] on input "No" at bounding box center [313, 503] width 10 height 10
radio input "true"
click at [308, 599] on label "No" at bounding box center [315, 594] width 15 height 18
click at [308, 594] on input "No" at bounding box center [313, 590] width 10 height 10
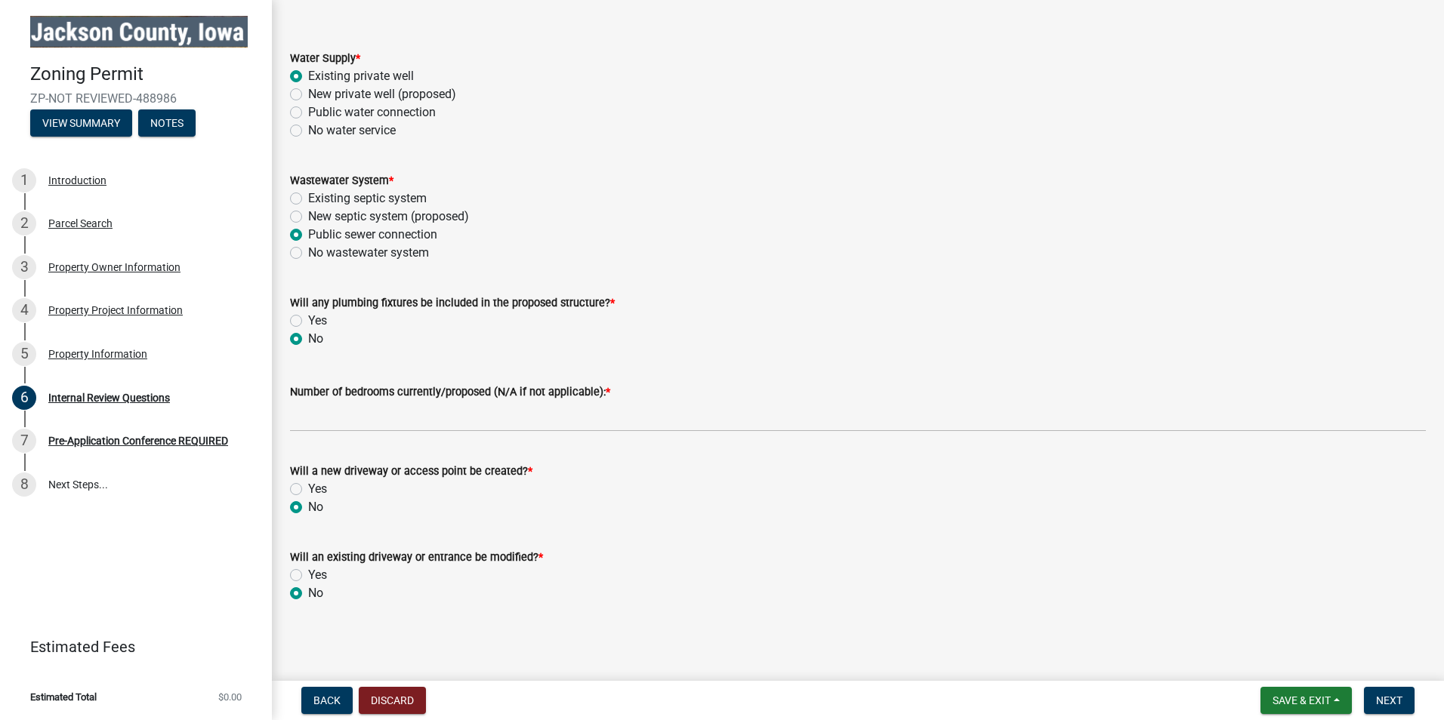
radio input "true"
click at [1390, 692] on button "Next" at bounding box center [1389, 700] width 51 height 27
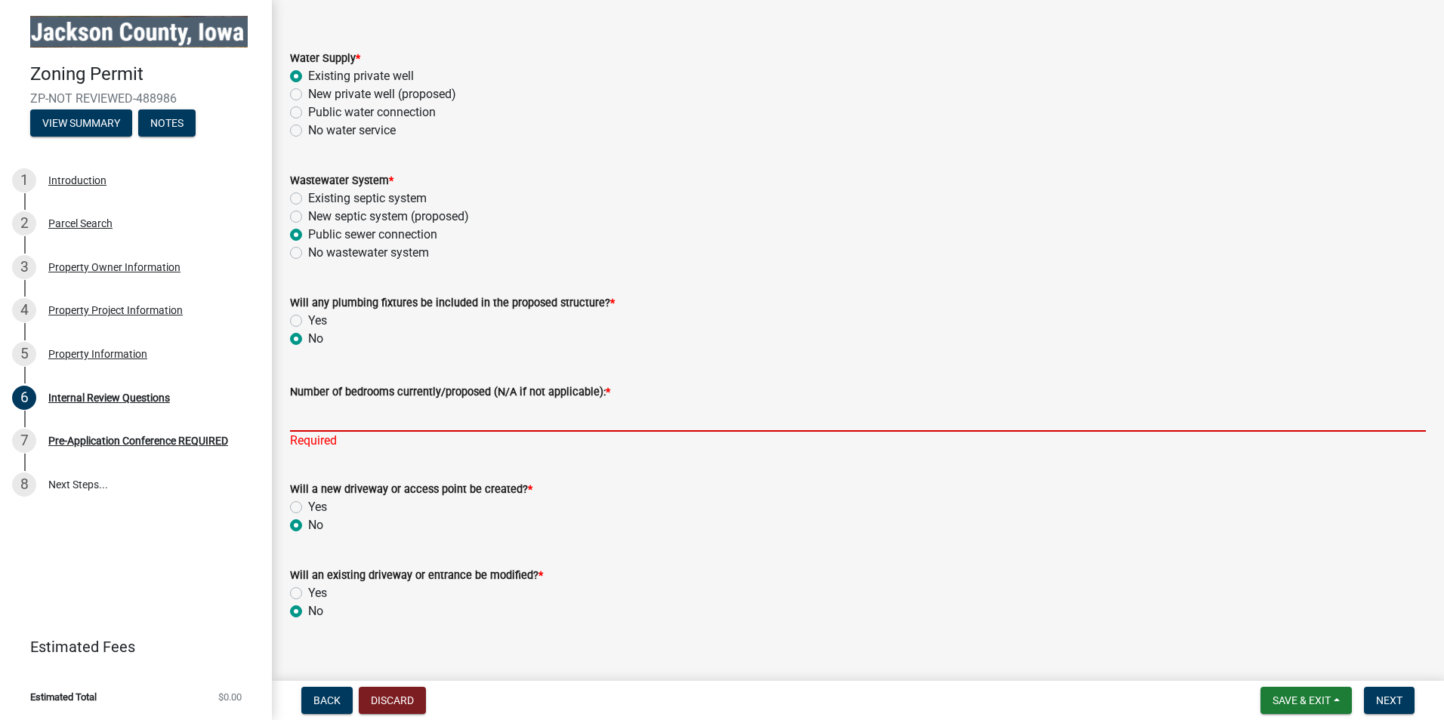
click at [356, 424] on input "Number of bedrooms currently/proposed (N/A if not applicable): *" at bounding box center [858, 416] width 1136 height 31
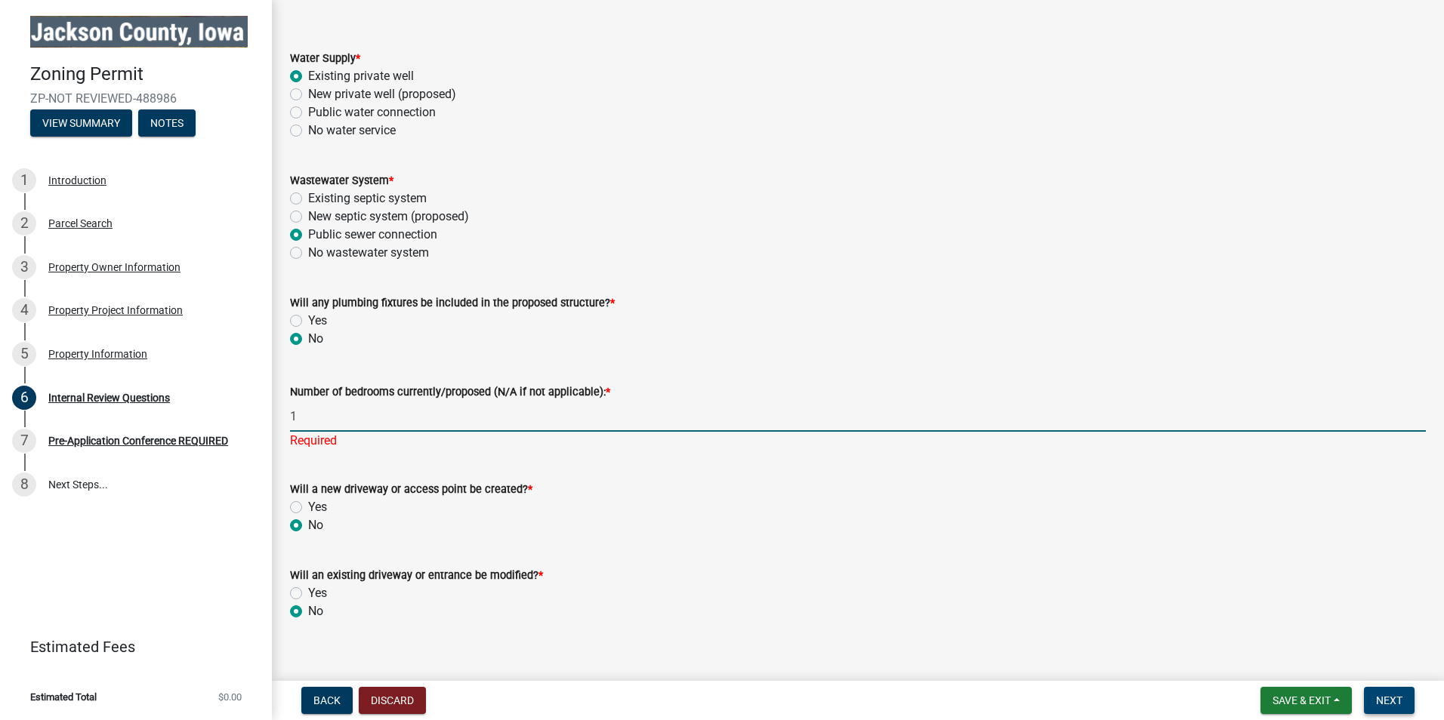
type input "1"
click at [1401, 704] on span "Next" at bounding box center [1389, 701] width 26 height 12
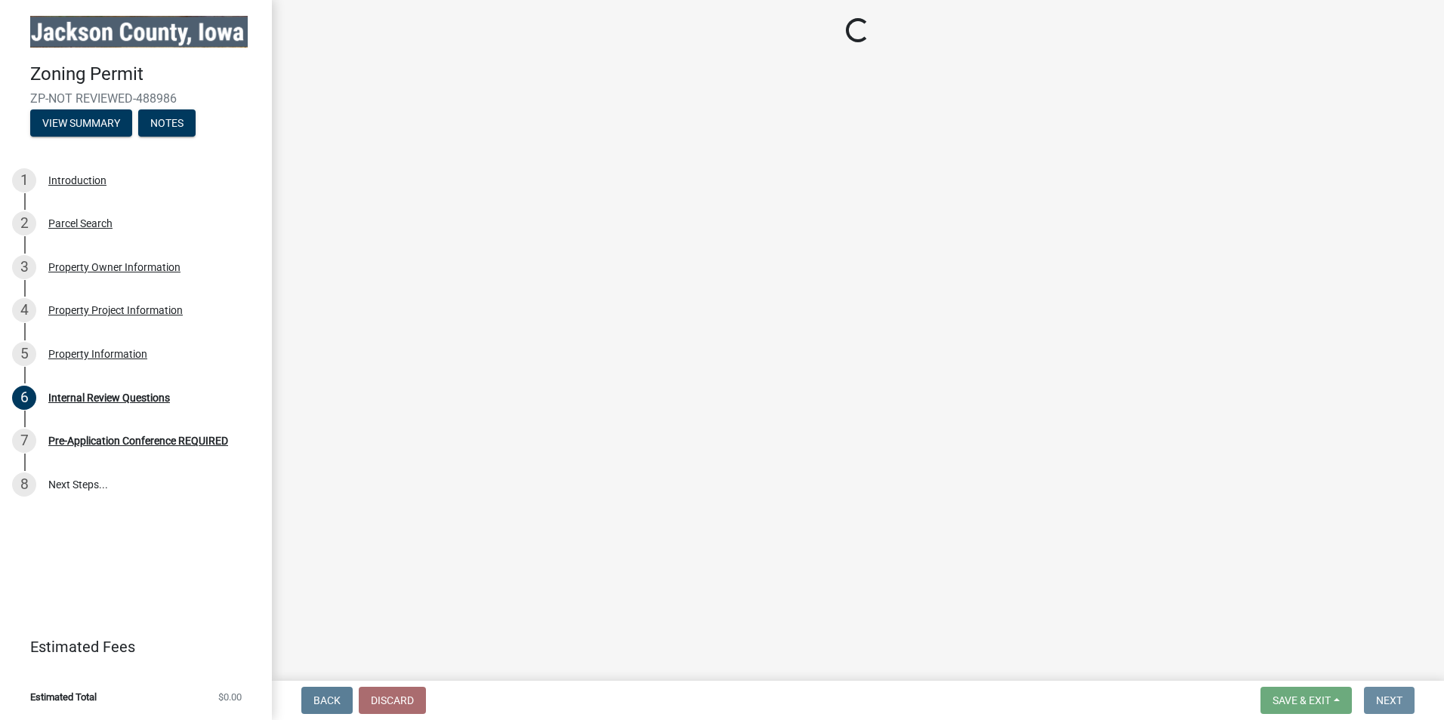
scroll to position [0, 0]
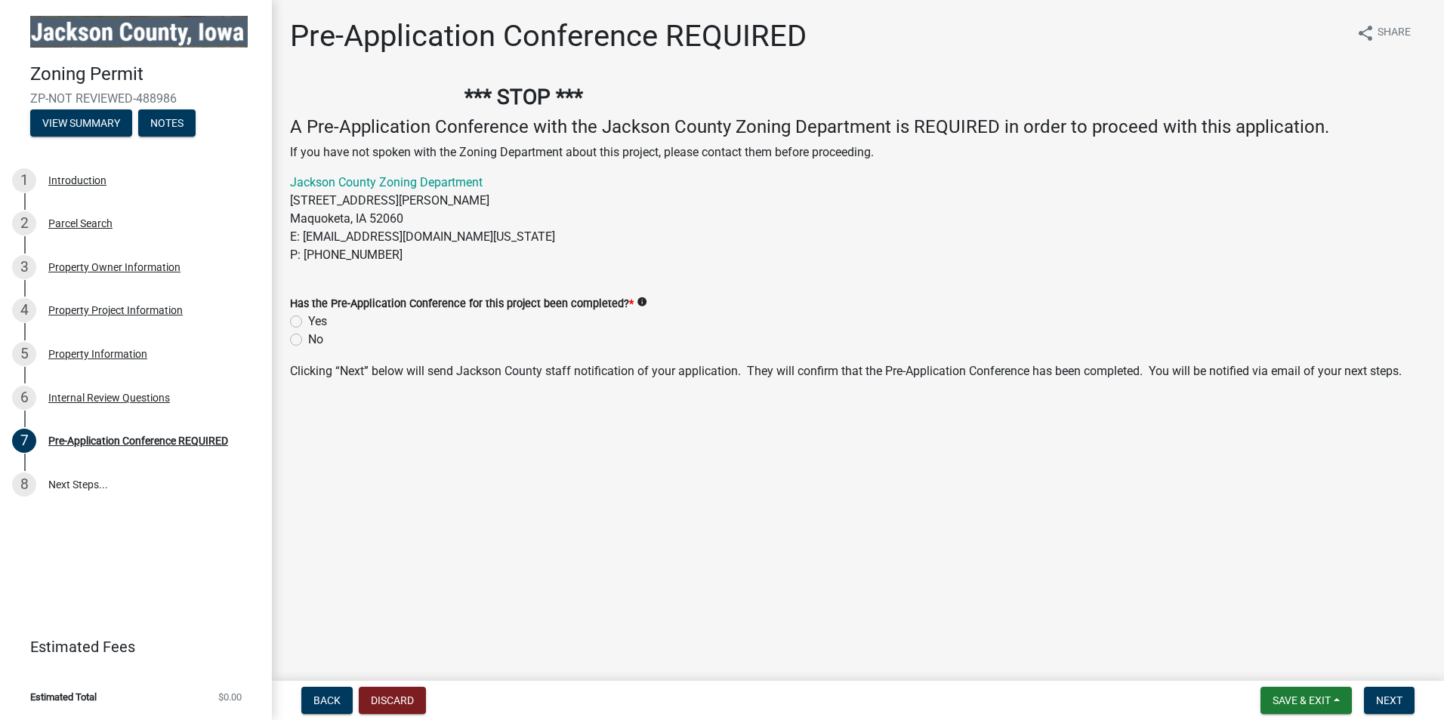
drag, startPoint x: 298, startPoint y: 301, endPoint x: 681, endPoint y: 321, distance: 383.4
click at [681, 321] on div "Has the Pre-Application Conference for this project been completed? * info Yes …" at bounding box center [858, 322] width 1136 height 54
click at [302, 319] on div "Yes" at bounding box center [858, 322] width 1136 height 18
click at [308, 319] on label "Yes" at bounding box center [317, 322] width 19 height 18
click at [308, 319] on input "Yes" at bounding box center [313, 318] width 10 height 10
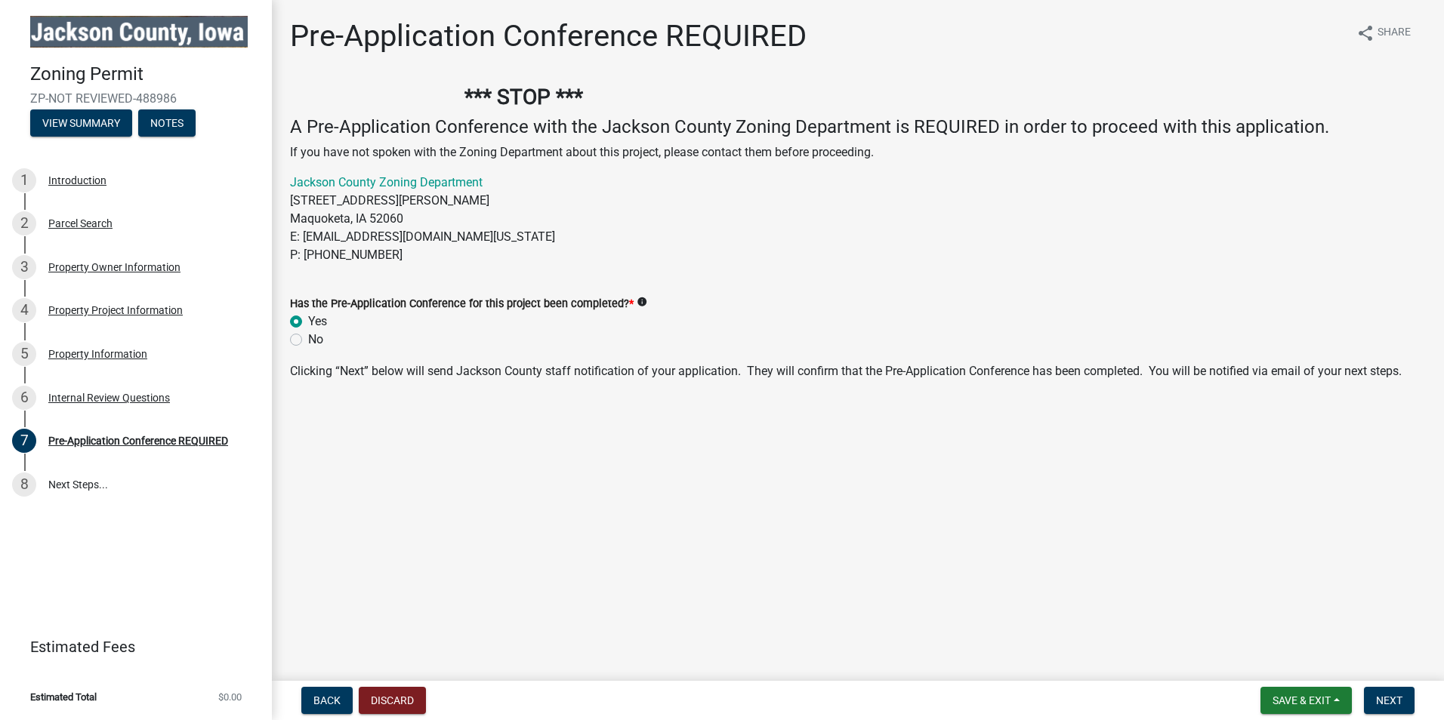
radio input "true"
click at [1395, 698] on span "Next" at bounding box center [1389, 701] width 26 height 12
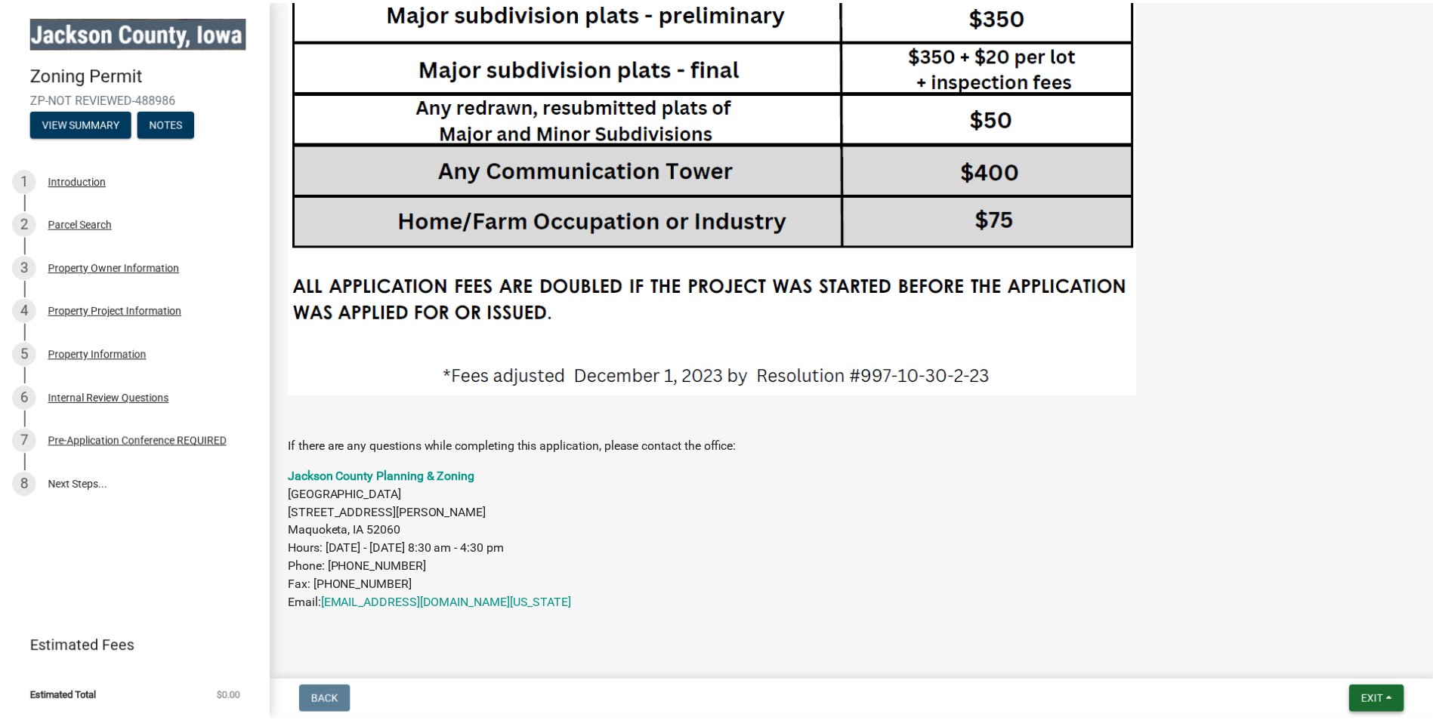
scroll to position [3238, 0]
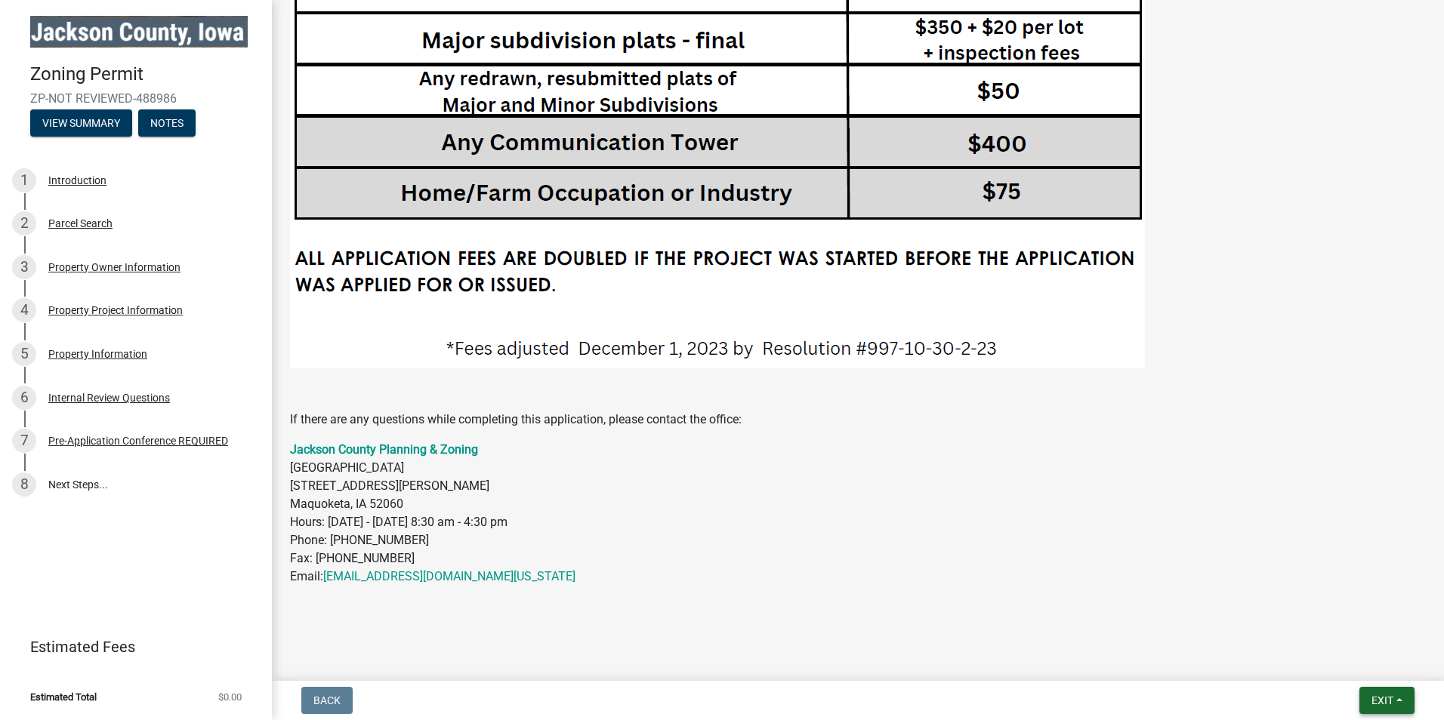
click at [1378, 706] on span "Exit" at bounding box center [1382, 701] width 22 height 12
click at [1374, 667] on button "Save & Exit" at bounding box center [1354, 661] width 121 height 36
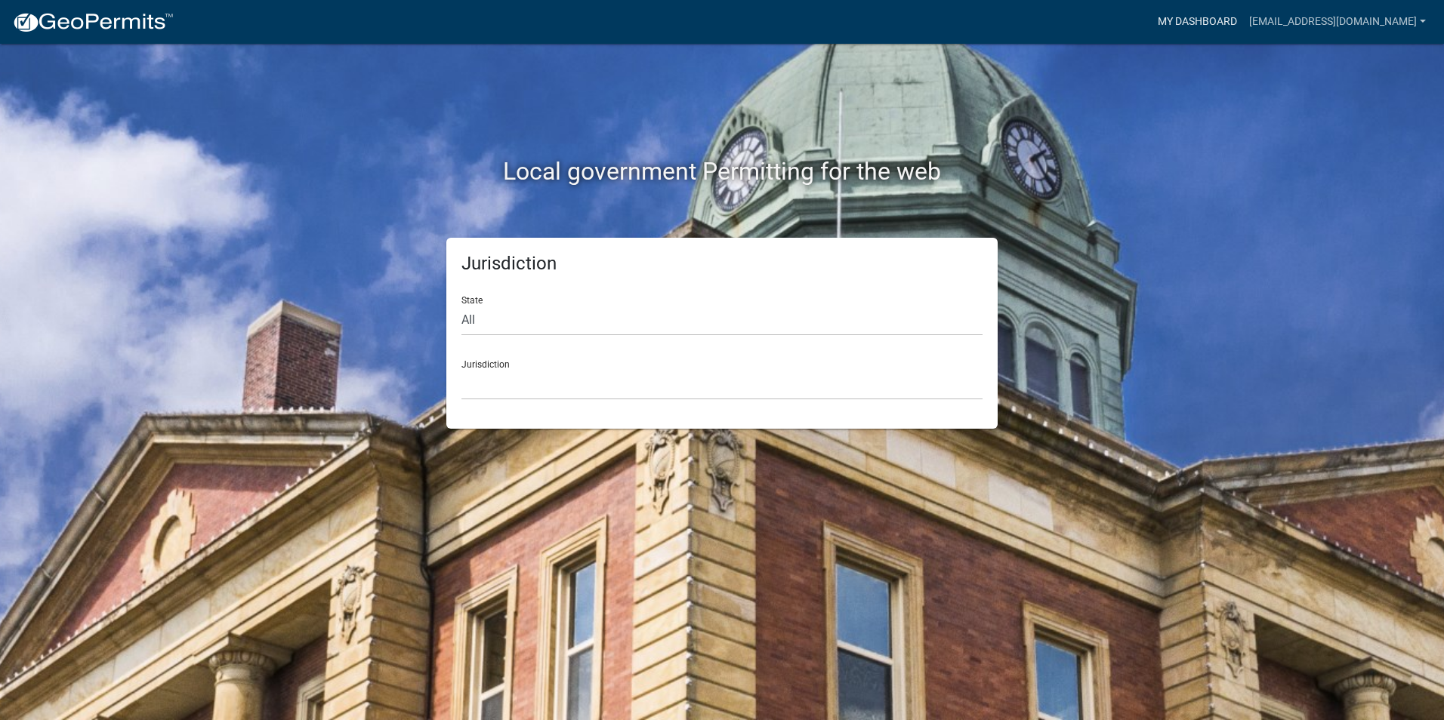
click at [1236, 21] on link "My Dashboard" at bounding box center [1197, 22] width 91 height 29
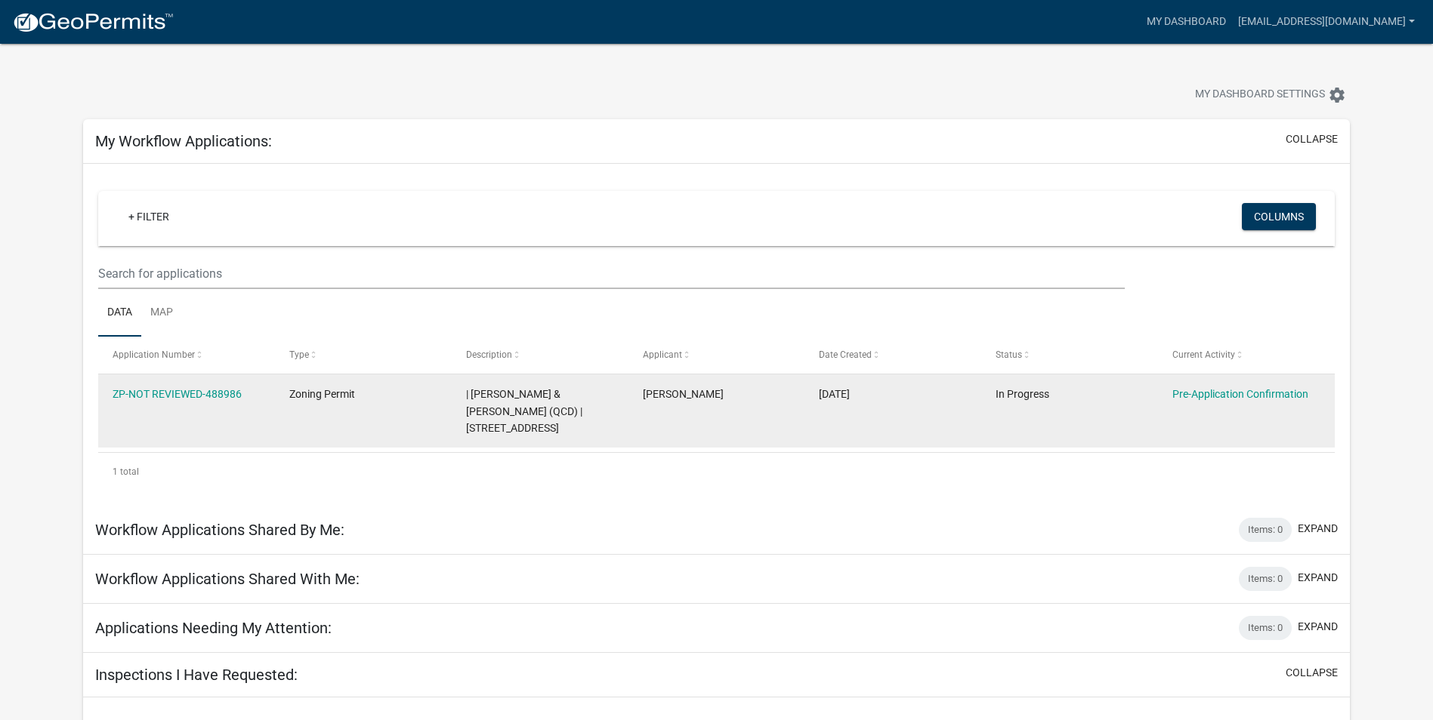
click at [224, 406] on datatable-body-cell "ZP-NOT REVIEWED-488986" at bounding box center [186, 411] width 177 height 73
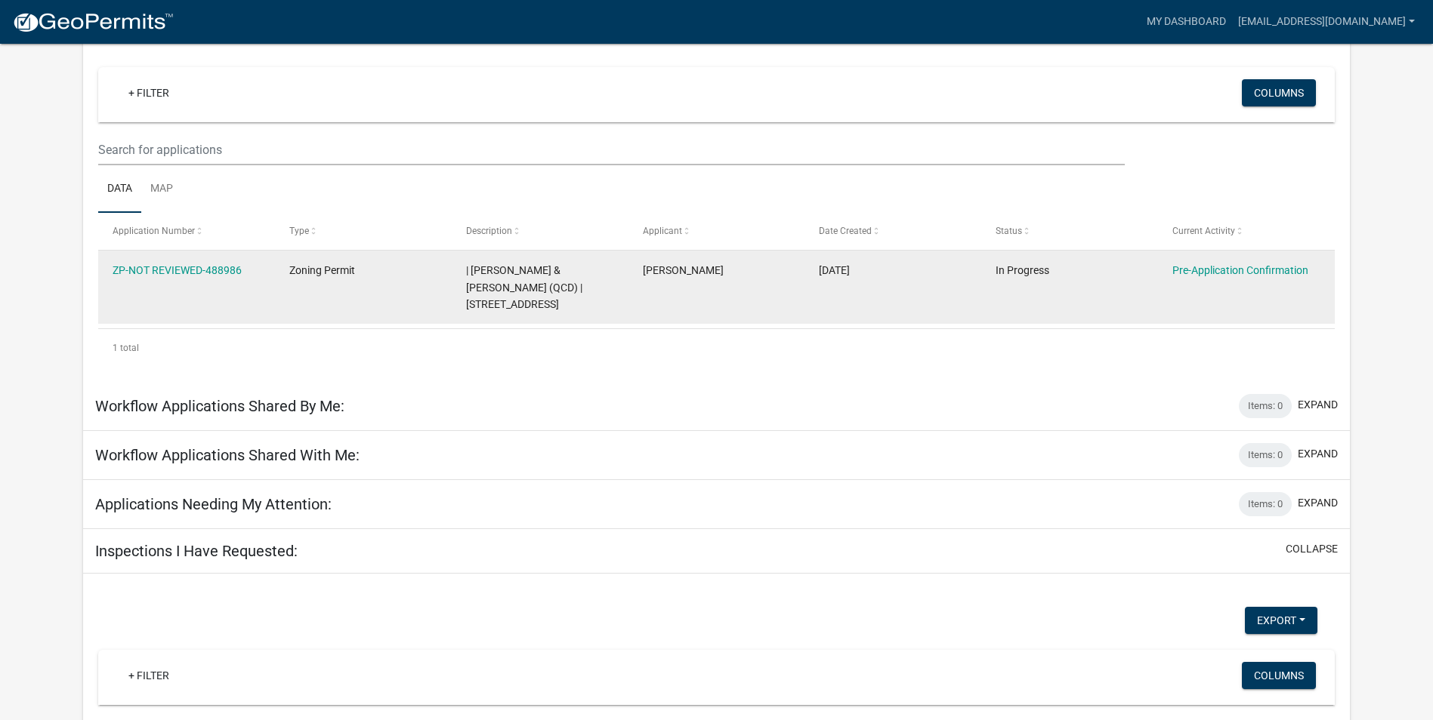
scroll to position [101, 0]
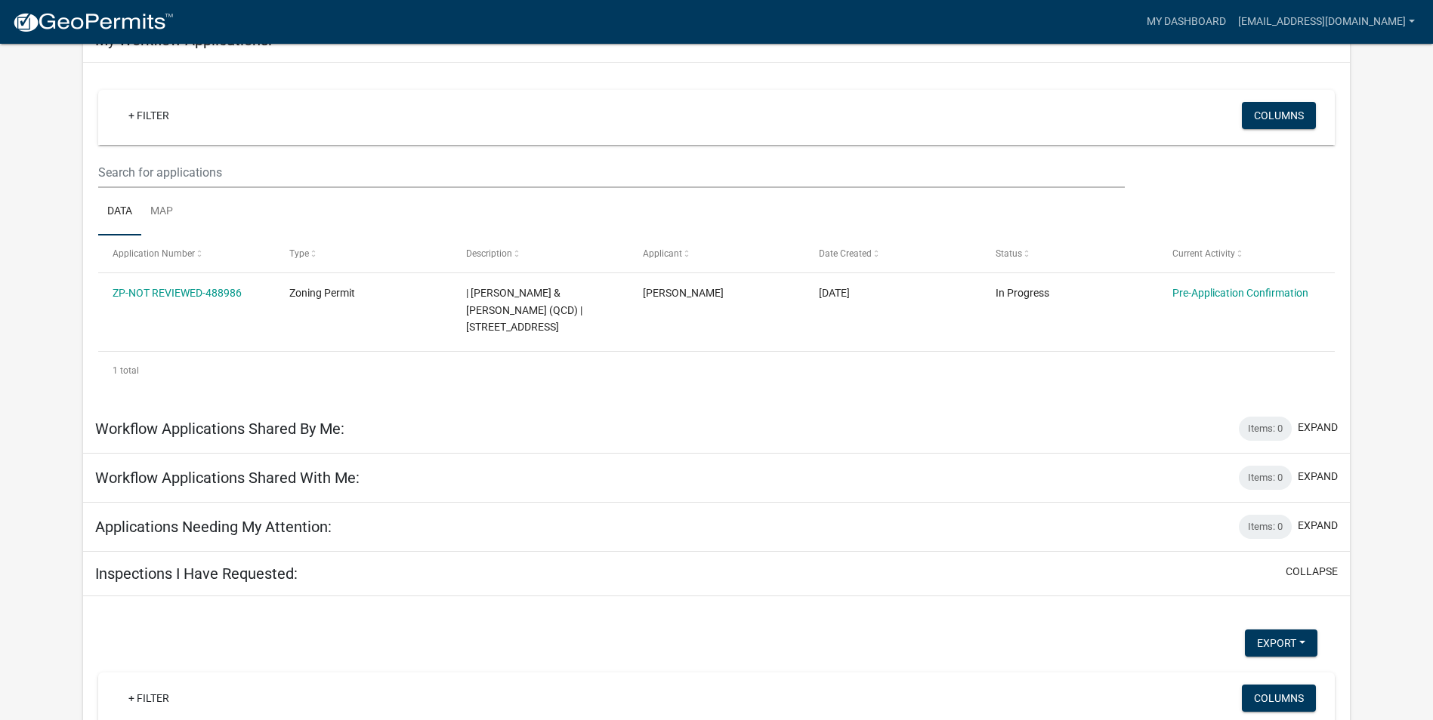
drag, startPoint x: 1253, startPoint y: 177, endPoint x: 1360, endPoint y: -56, distance: 256.1
